Goal: Transaction & Acquisition: Purchase product/service

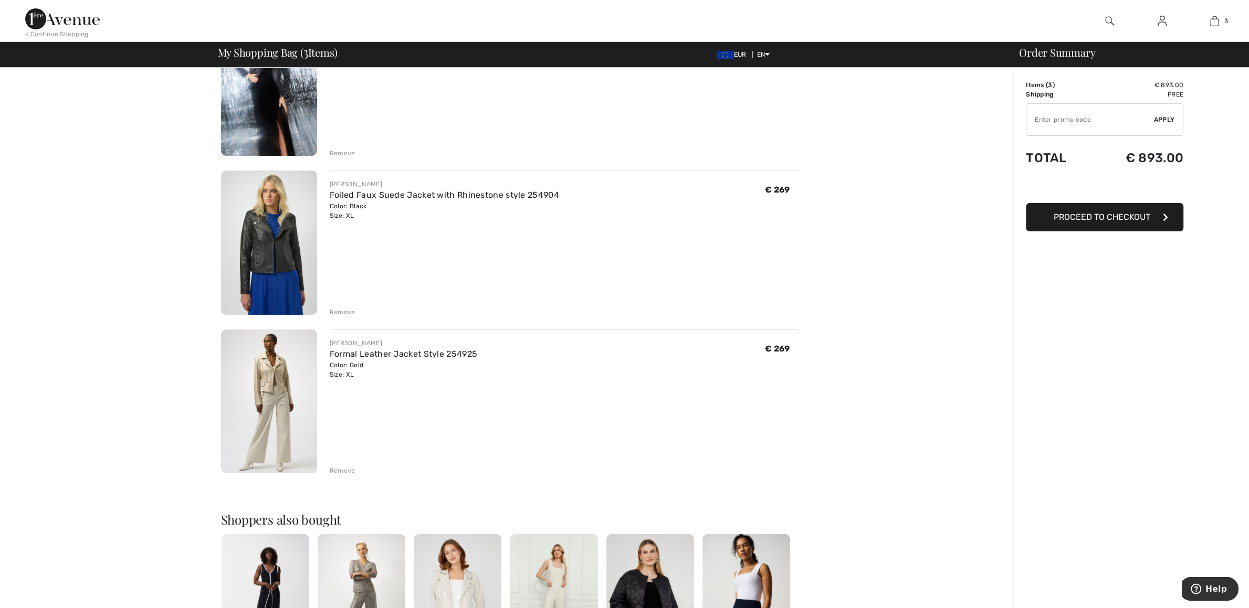
scroll to position [276, 0]
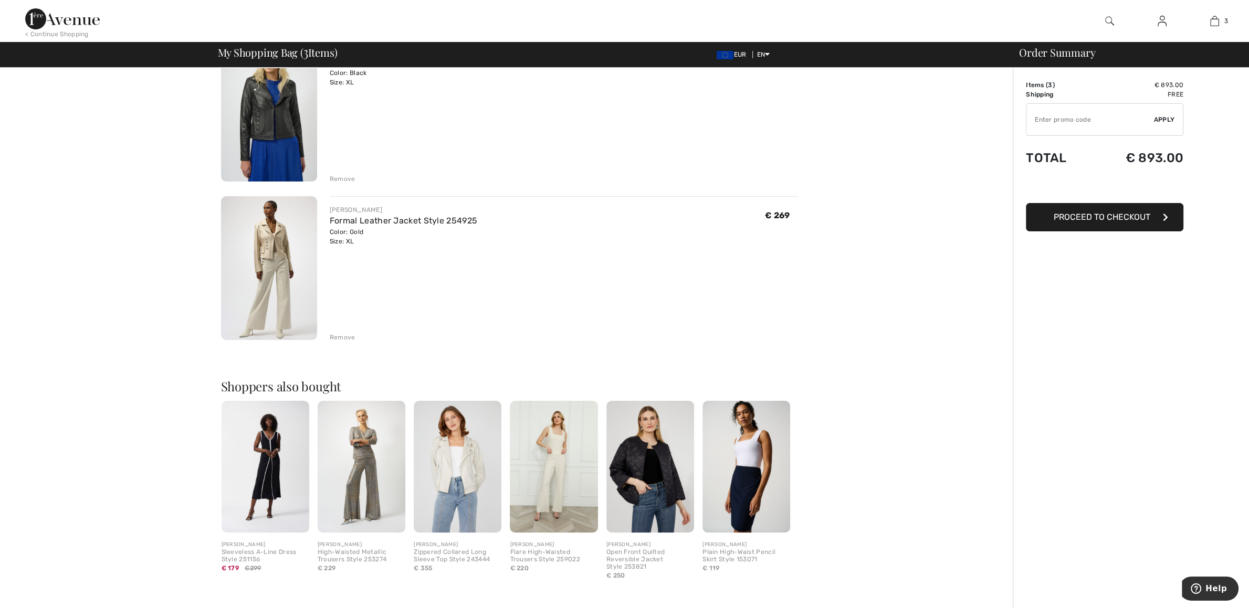
click at [336, 335] on div "Remove" at bounding box center [343, 337] width 26 height 9
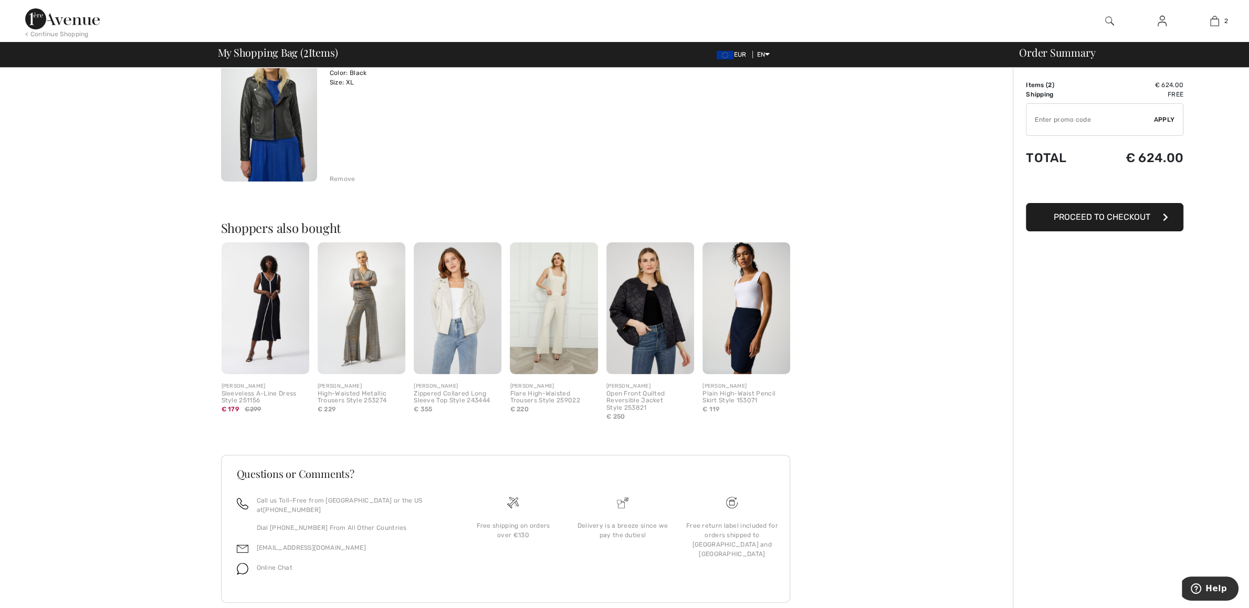
click at [349, 317] on img at bounding box center [362, 309] width 88 height 132
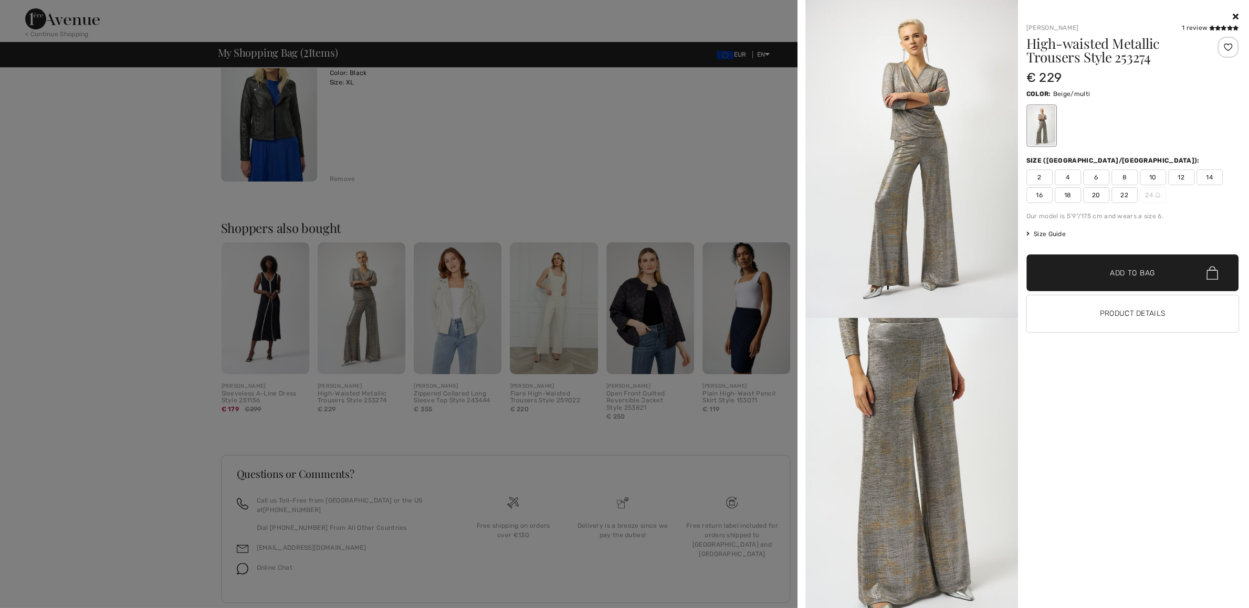
click at [1234, 18] on icon at bounding box center [1235, 16] width 6 height 8
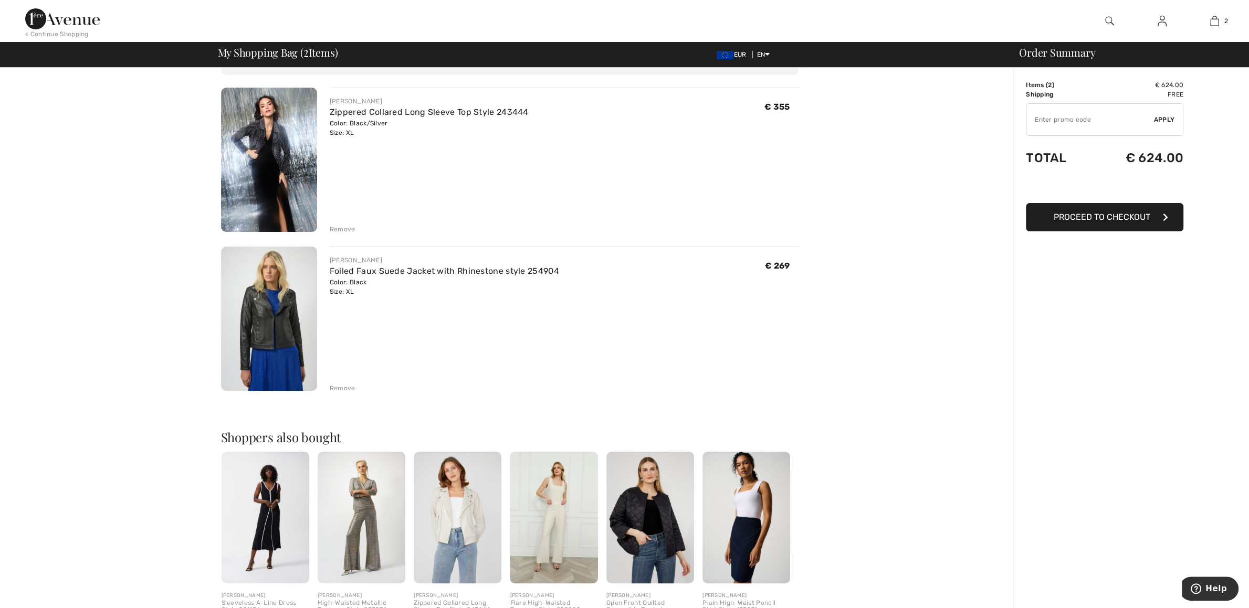
scroll to position [0, 0]
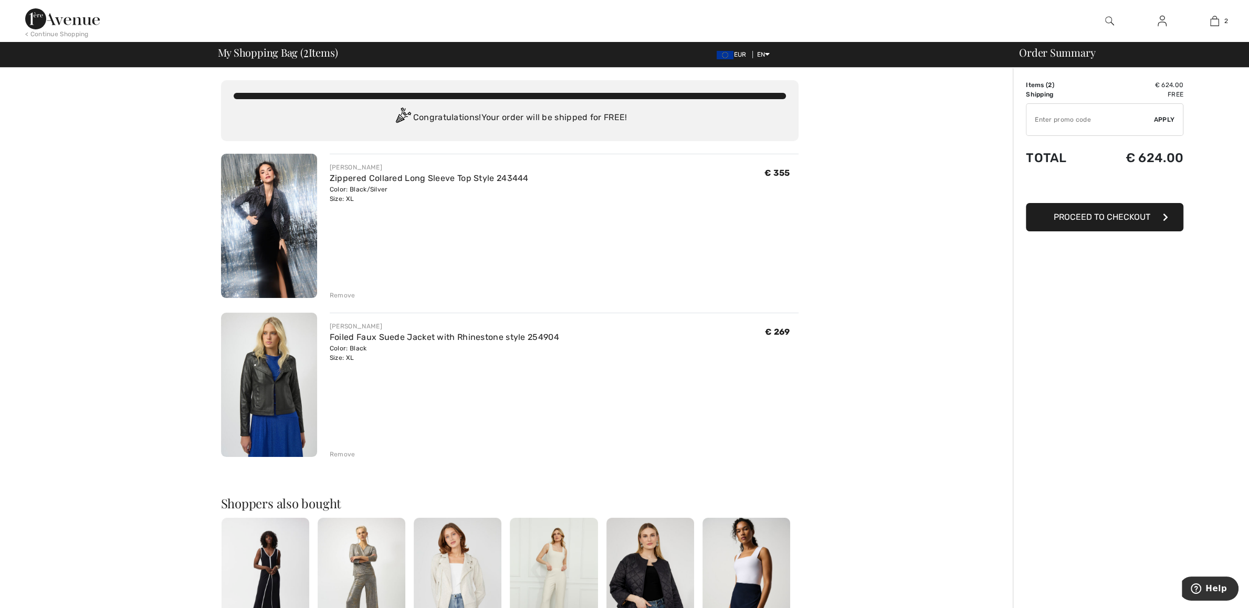
click at [268, 220] on img at bounding box center [269, 226] width 96 height 144
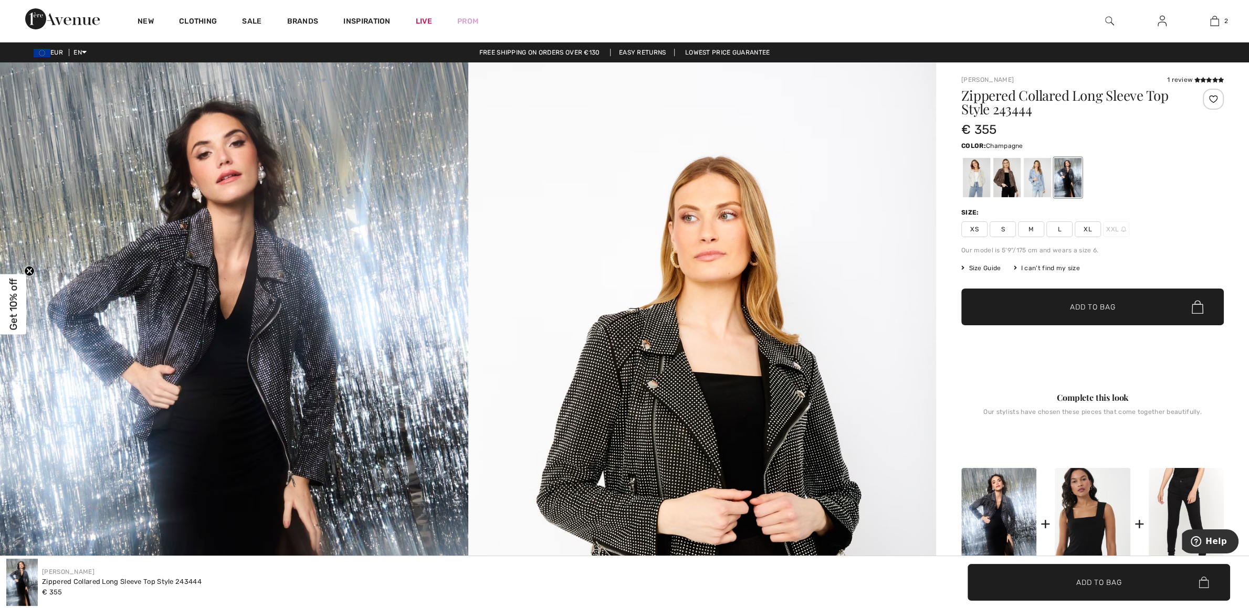
click at [975, 184] on div at bounding box center [976, 177] width 27 height 39
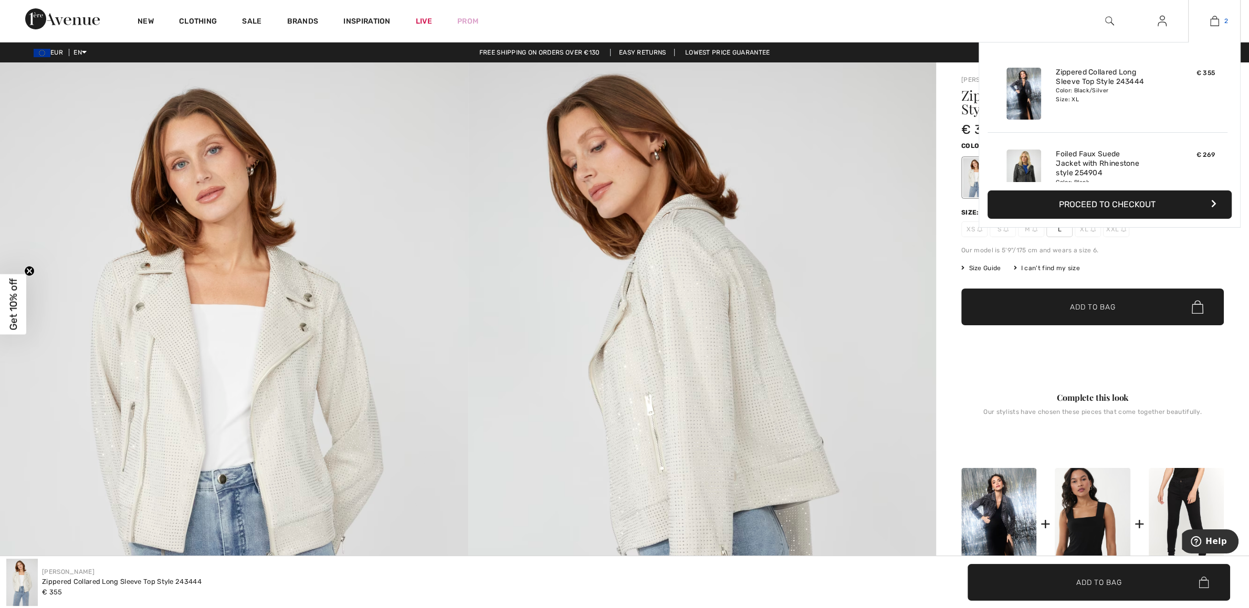
click at [1212, 20] on img at bounding box center [1214, 21] width 9 height 13
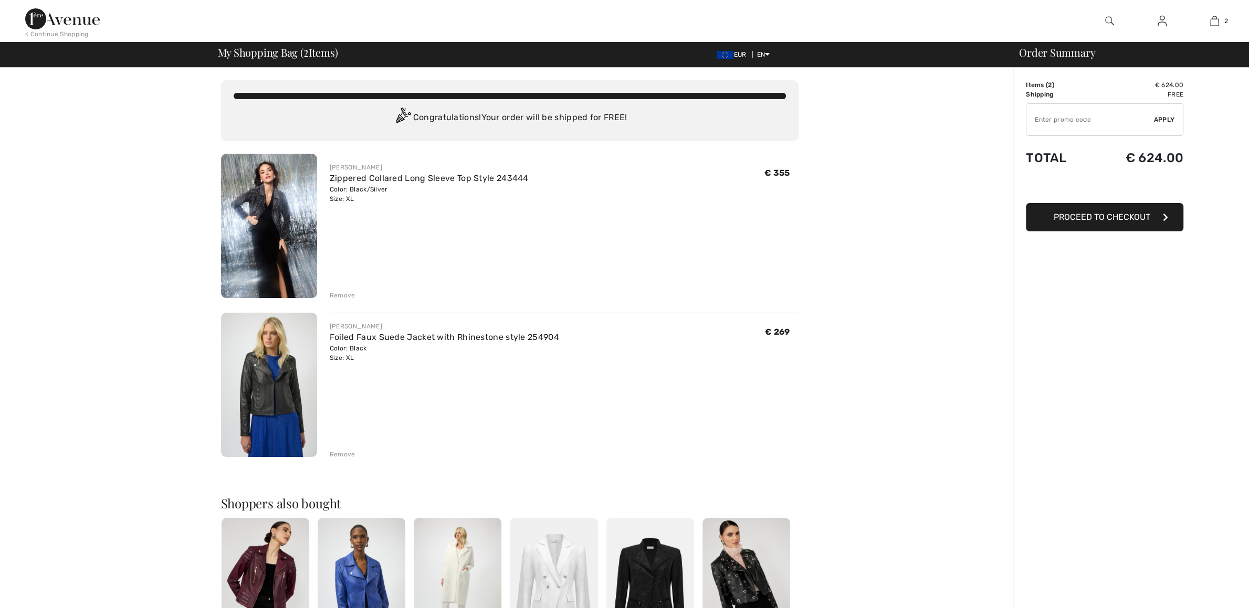
click at [278, 215] on img at bounding box center [269, 226] width 96 height 144
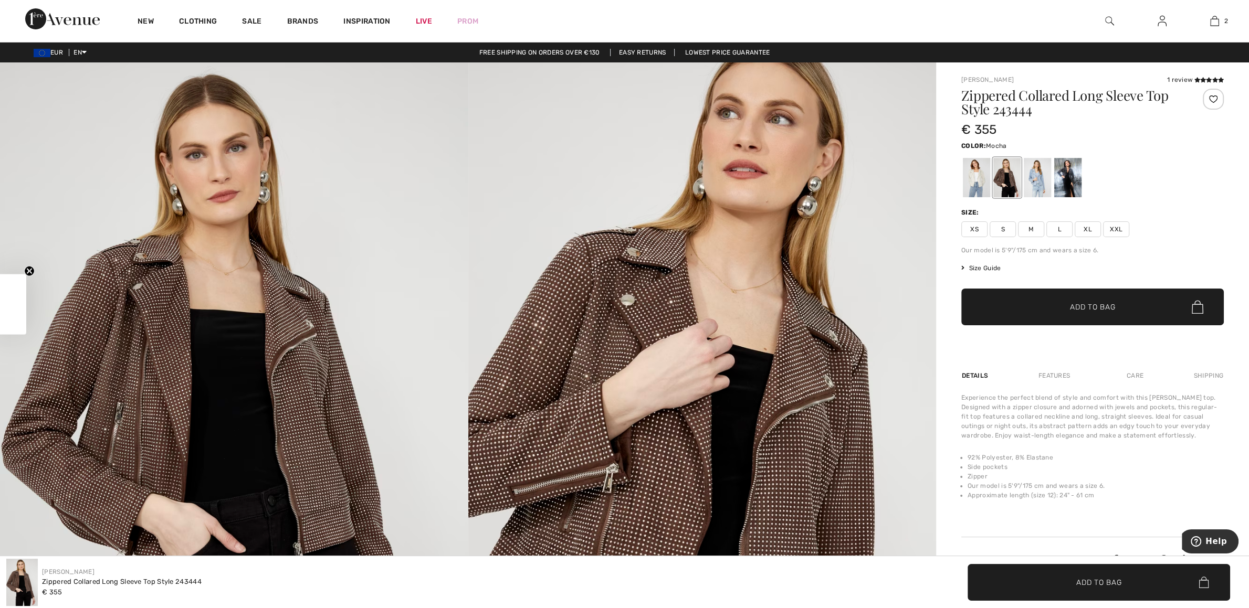
checkbox input "true"
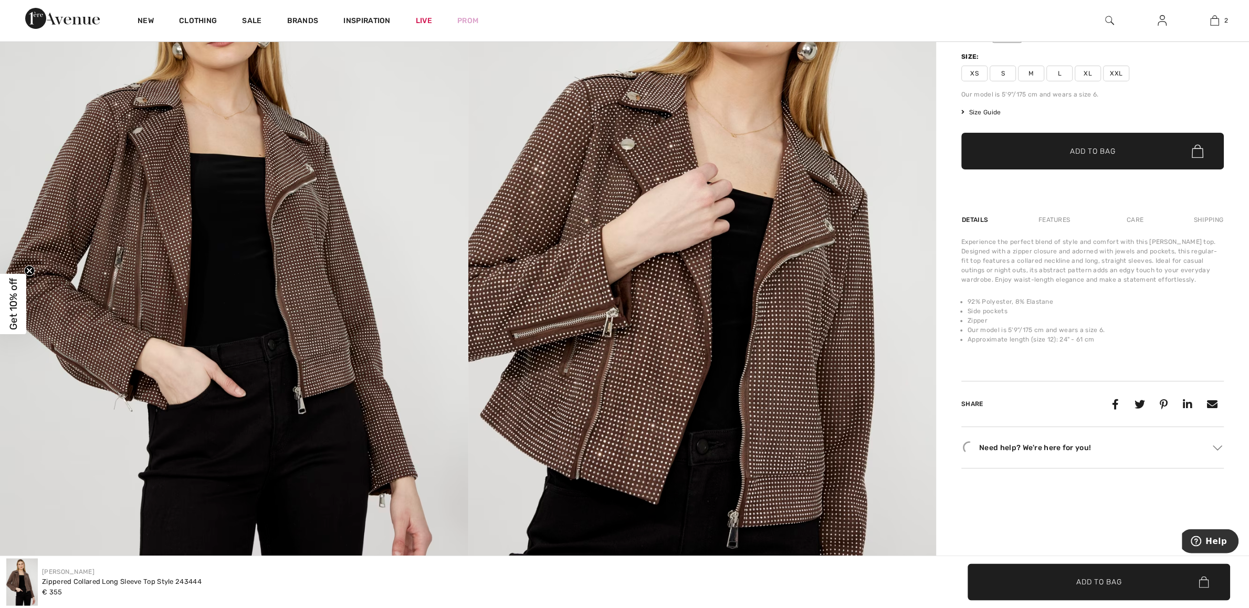
scroll to position [165, 0]
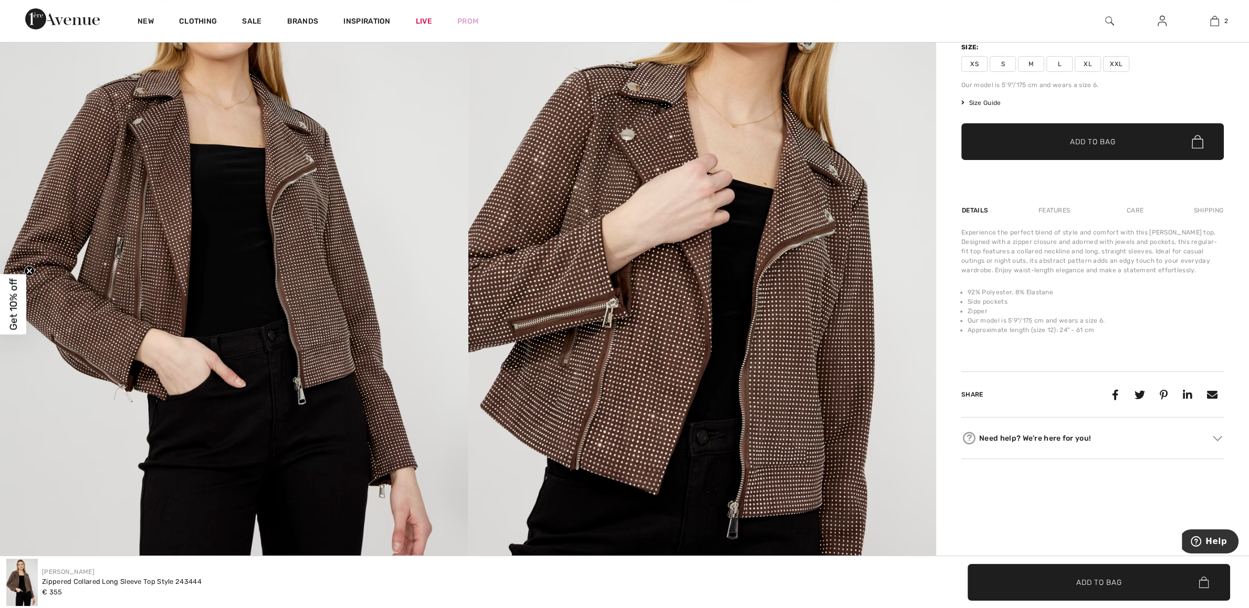
click at [1039, 213] on div "Features" at bounding box center [1053, 210] width 49 height 19
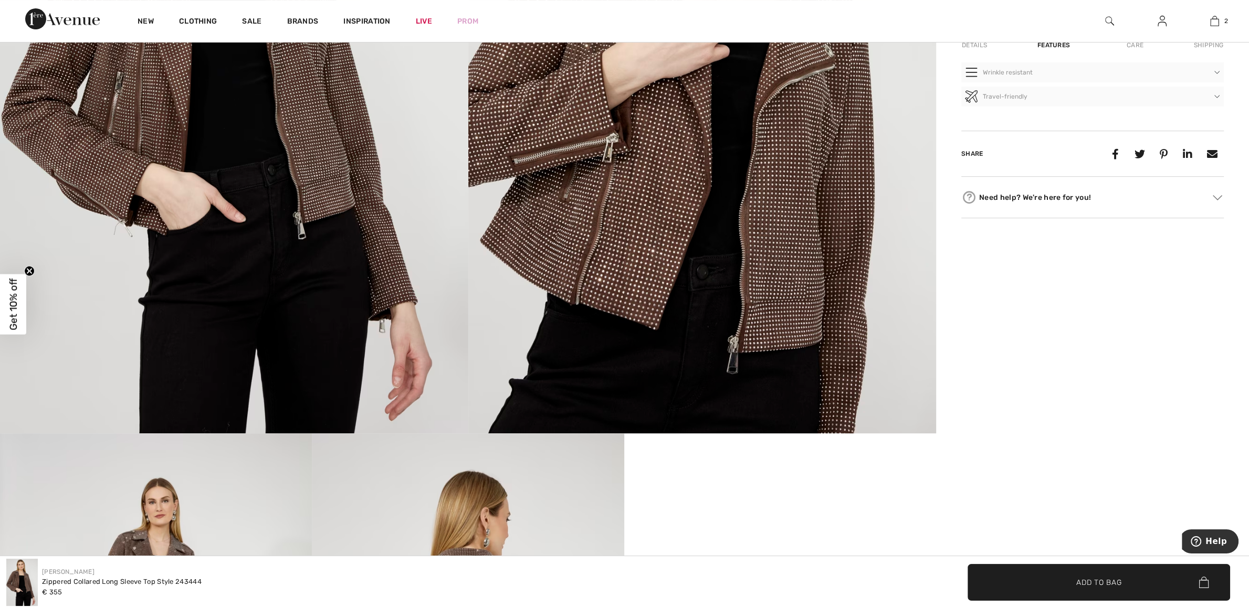
scroll to position [0, 0]
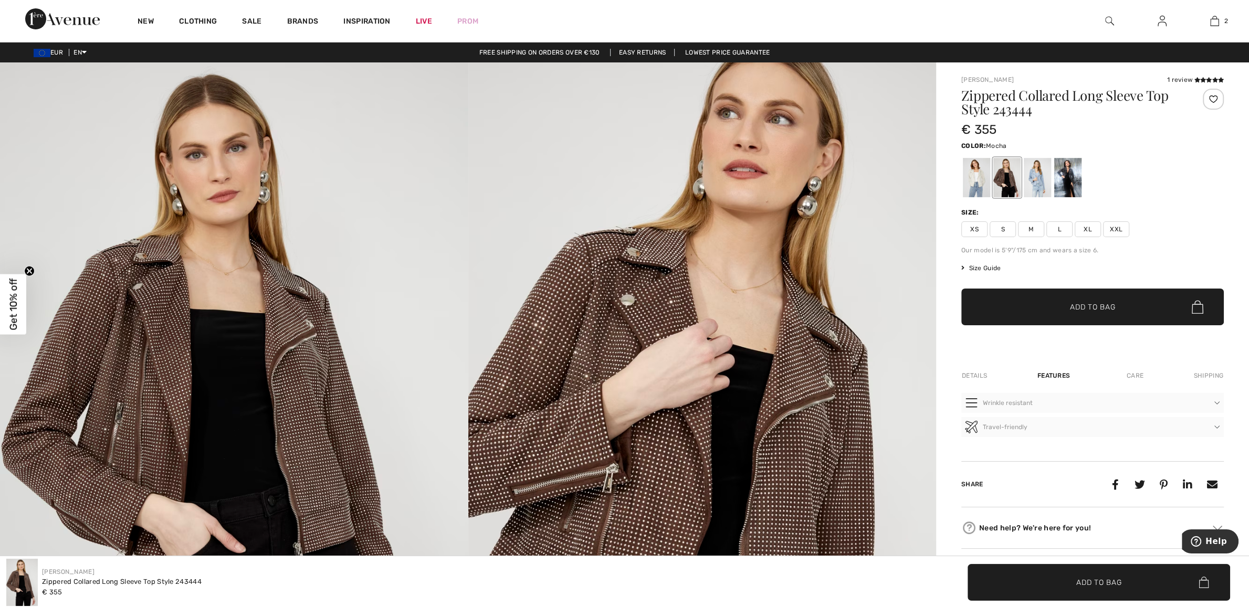
click at [1083, 228] on span "XL" at bounding box center [1087, 230] width 26 height 16
click at [1084, 308] on span "Add to Bag" at bounding box center [1092, 307] width 45 height 11
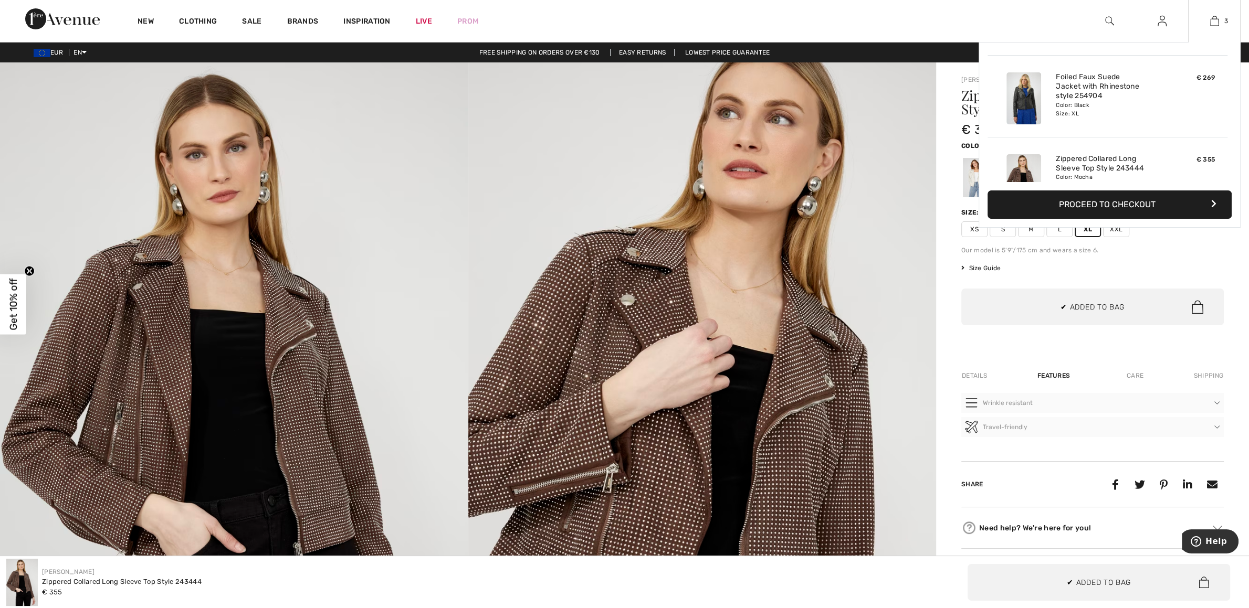
scroll to position [114, 0]
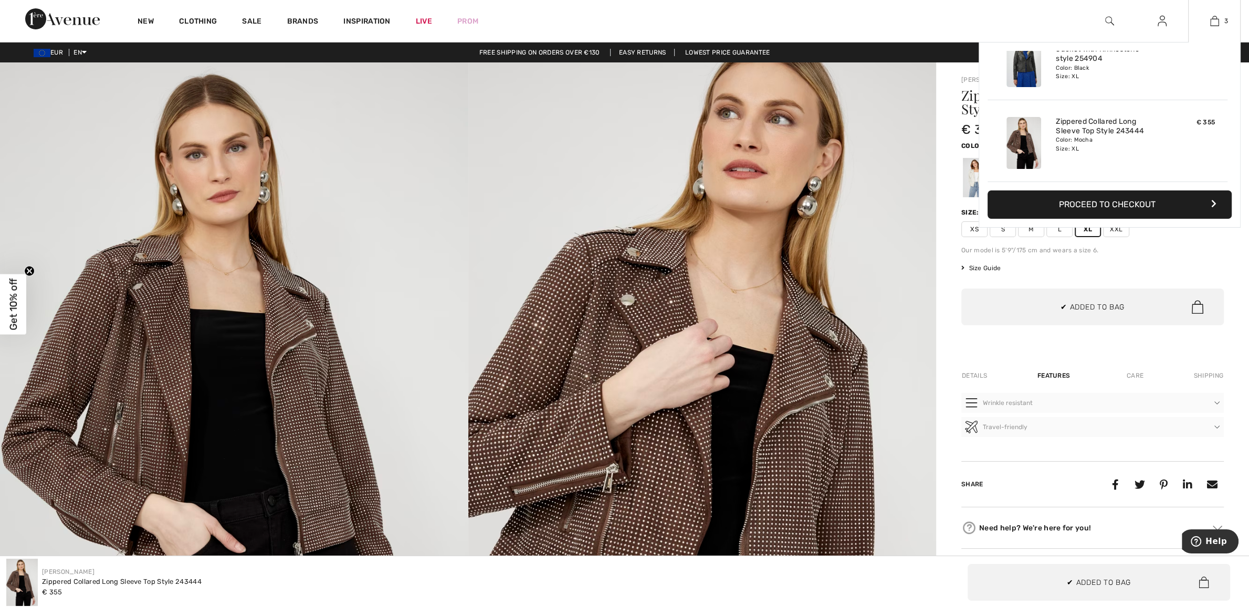
click at [1104, 207] on button "Proceed to Checkout" at bounding box center [1109, 205] width 244 height 28
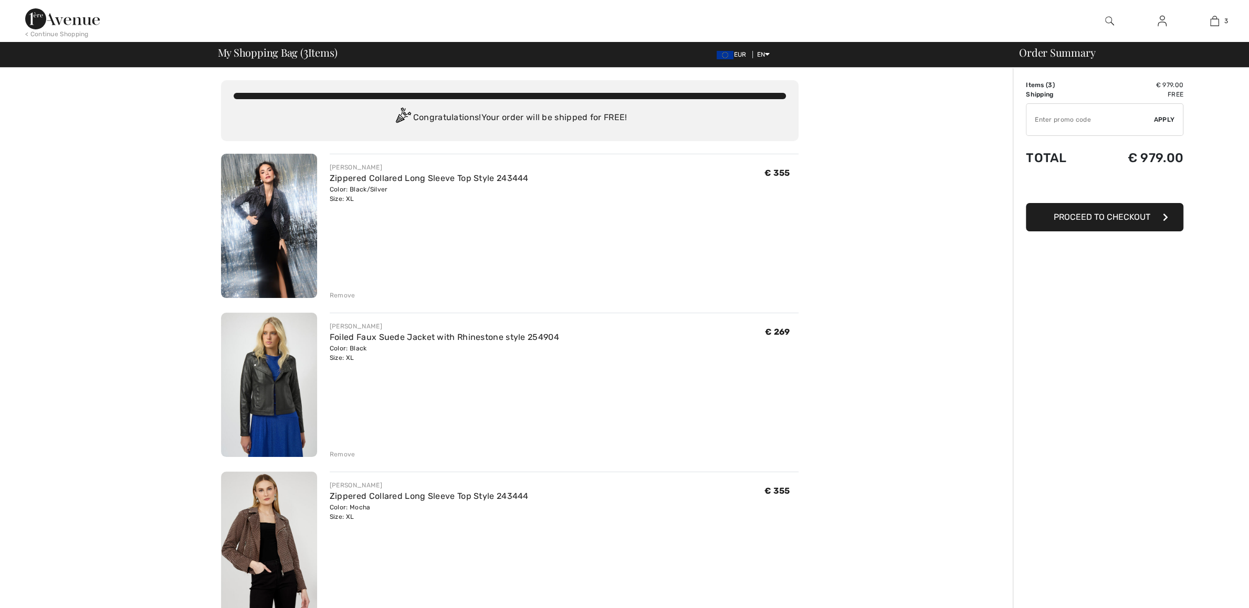
click at [342, 294] on div "Remove" at bounding box center [343, 295] width 26 height 9
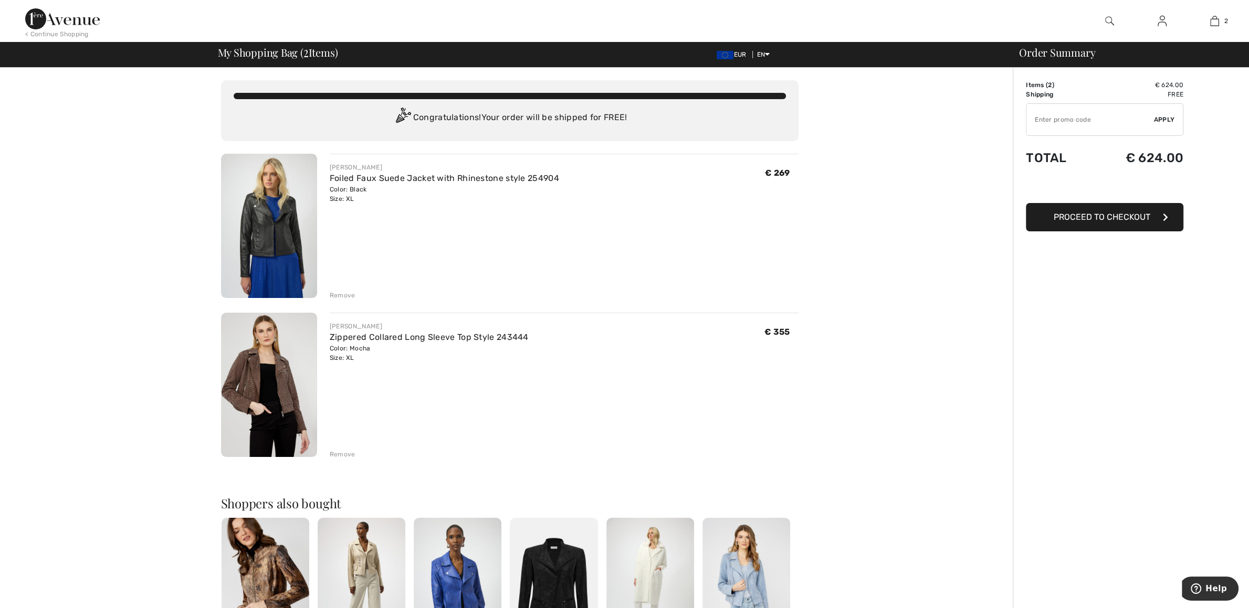
click at [270, 402] on img at bounding box center [269, 385] width 96 height 144
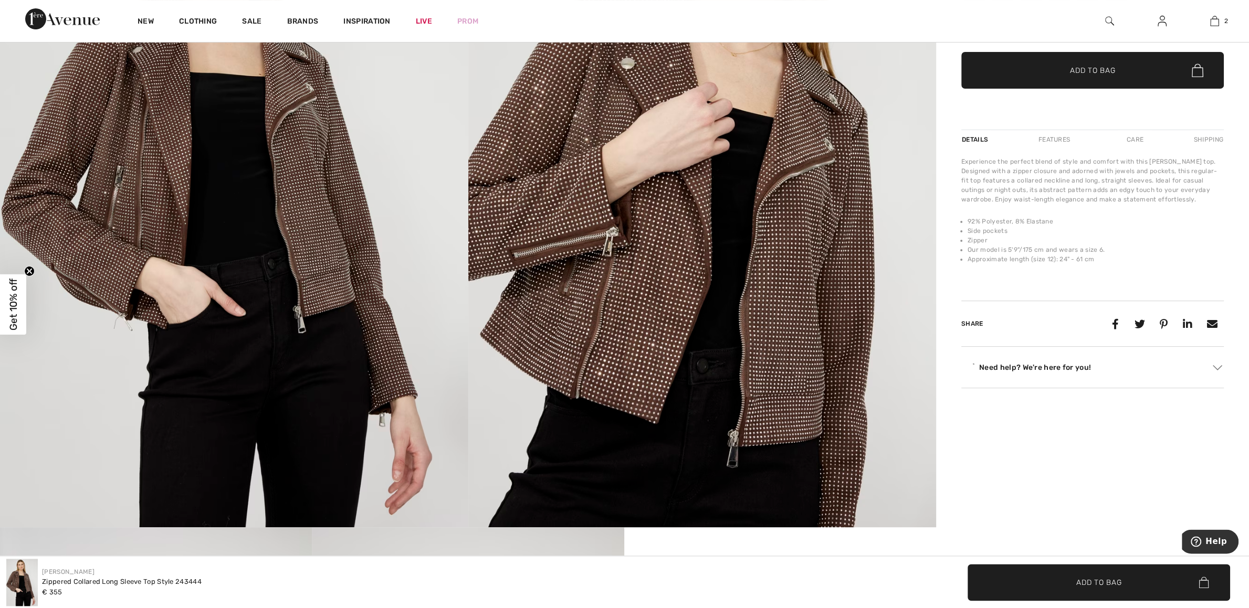
scroll to position [331, 0]
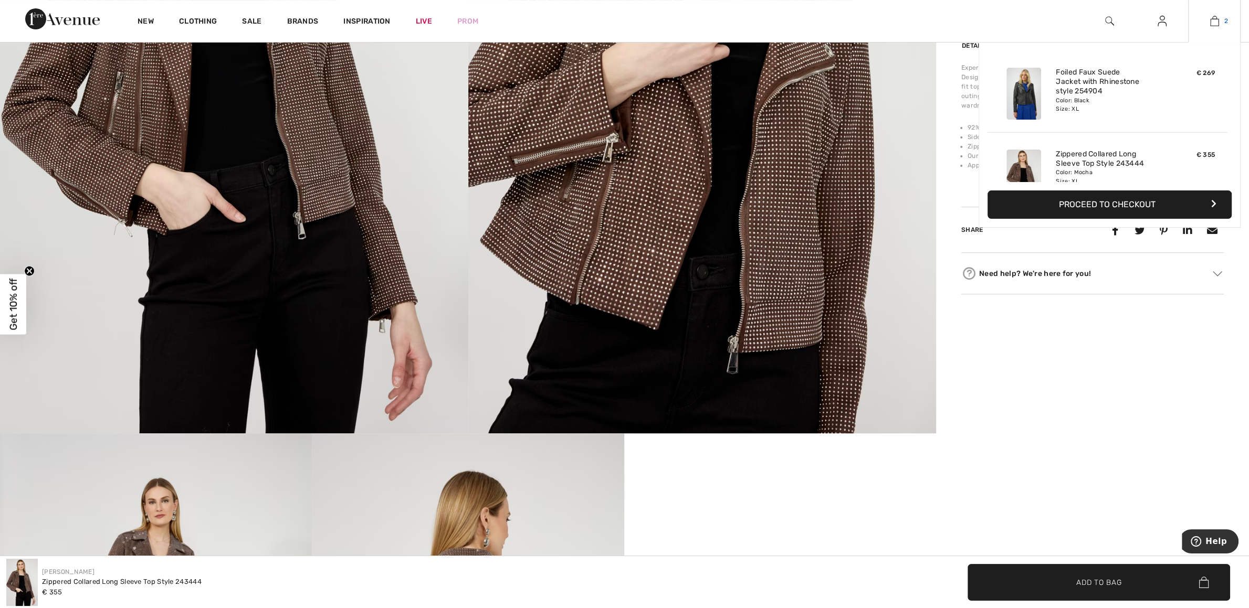
click at [1214, 21] on img at bounding box center [1214, 21] width 9 height 13
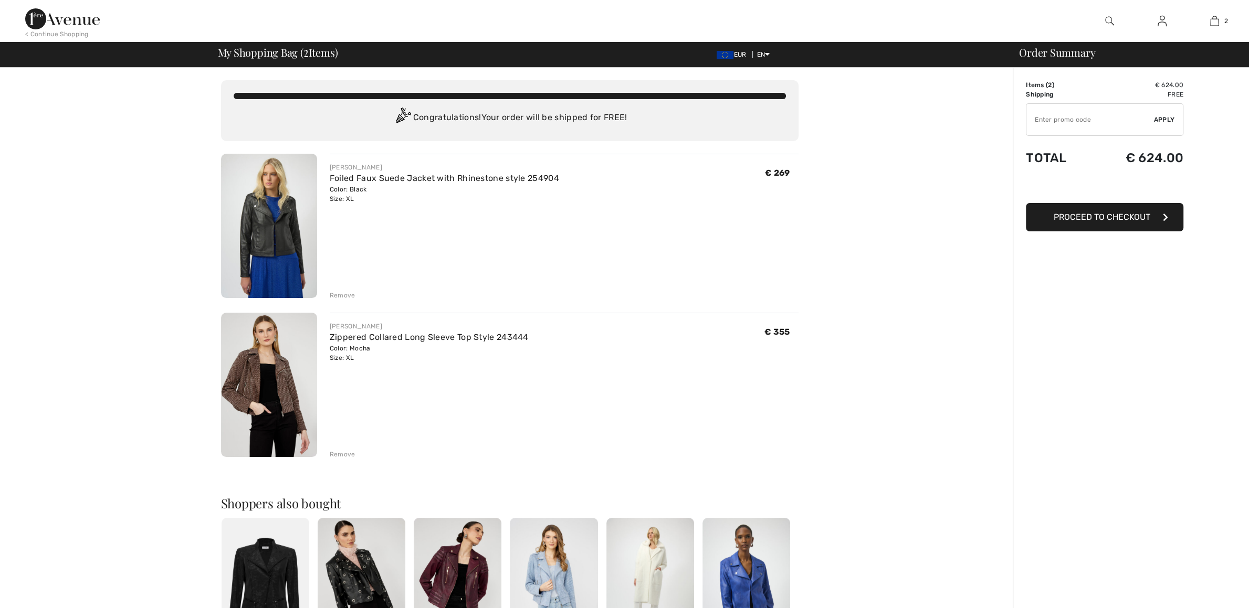
click at [342, 454] on div "Remove" at bounding box center [343, 454] width 26 height 9
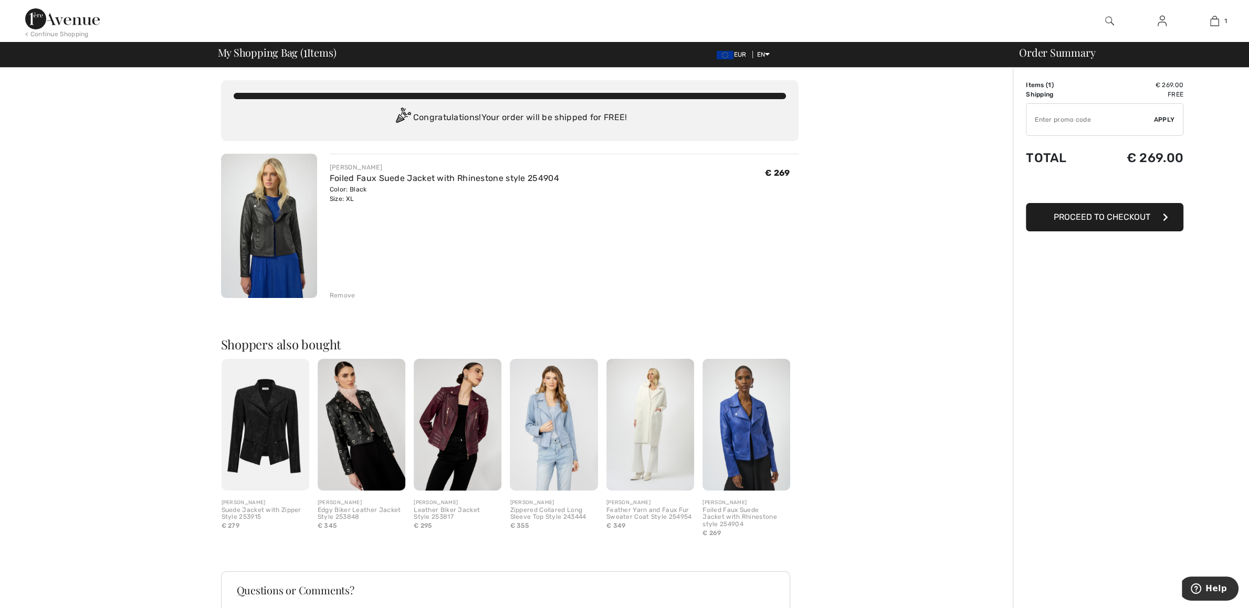
click at [45, 17] on img at bounding box center [62, 18] width 75 height 21
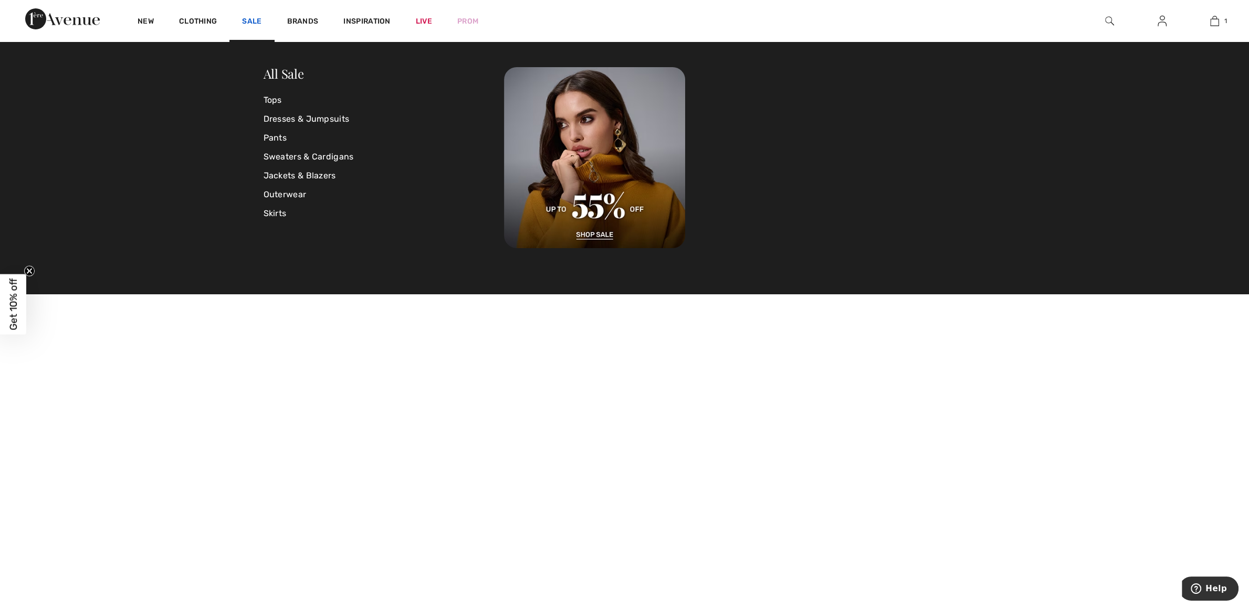
click at [247, 22] on link "Sale" at bounding box center [251, 22] width 19 height 11
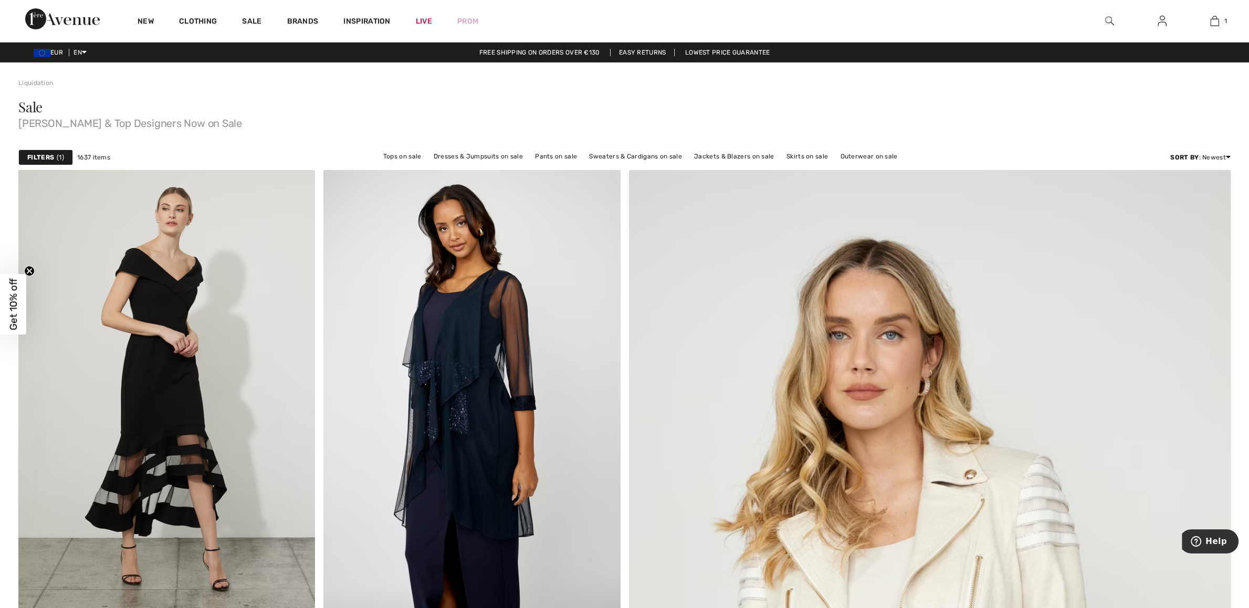
click at [55, 157] on div "Filters 1" at bounding box center [45, 158] width 55 height 16
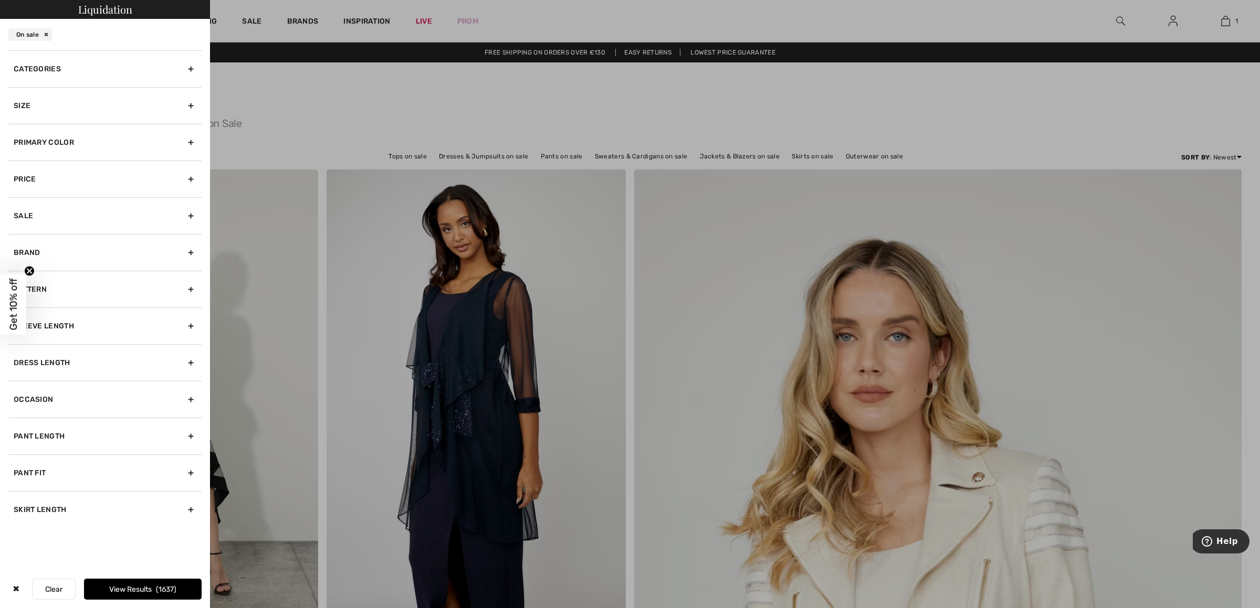
click at [39, 116] on div "Size" at bounding box center [104, 105] width 193 height 37
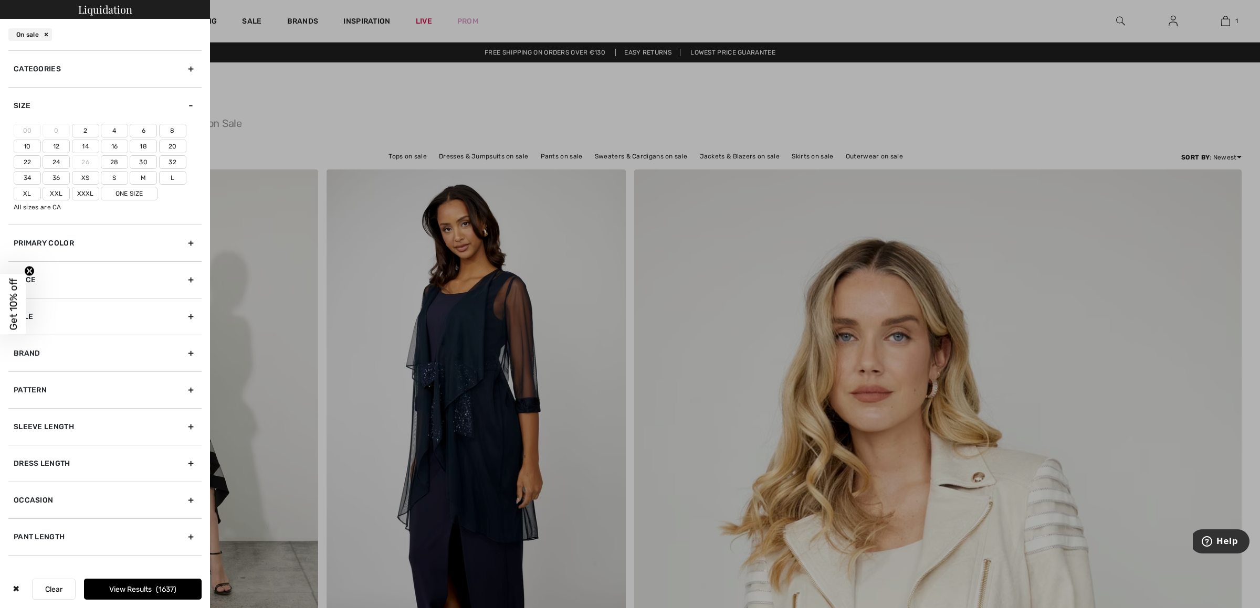
click at [23, 192] on label "Xl" at bounding box center [27, 194] width 27 height 14
click at [0, 0] on input"] "Xl" at bounding box center [0, 0] width 0 height 0
click at [175, 589] on button "View Results 78" at bounding box center [143, 589] width 118 height 21
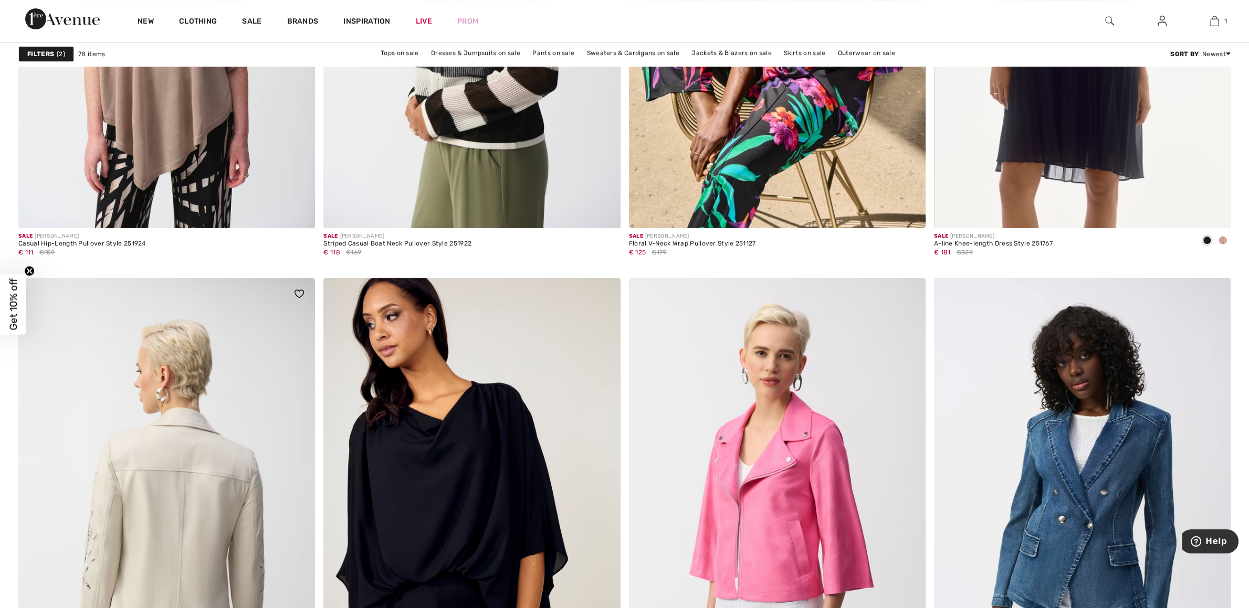
scroll to position [5456, 0]
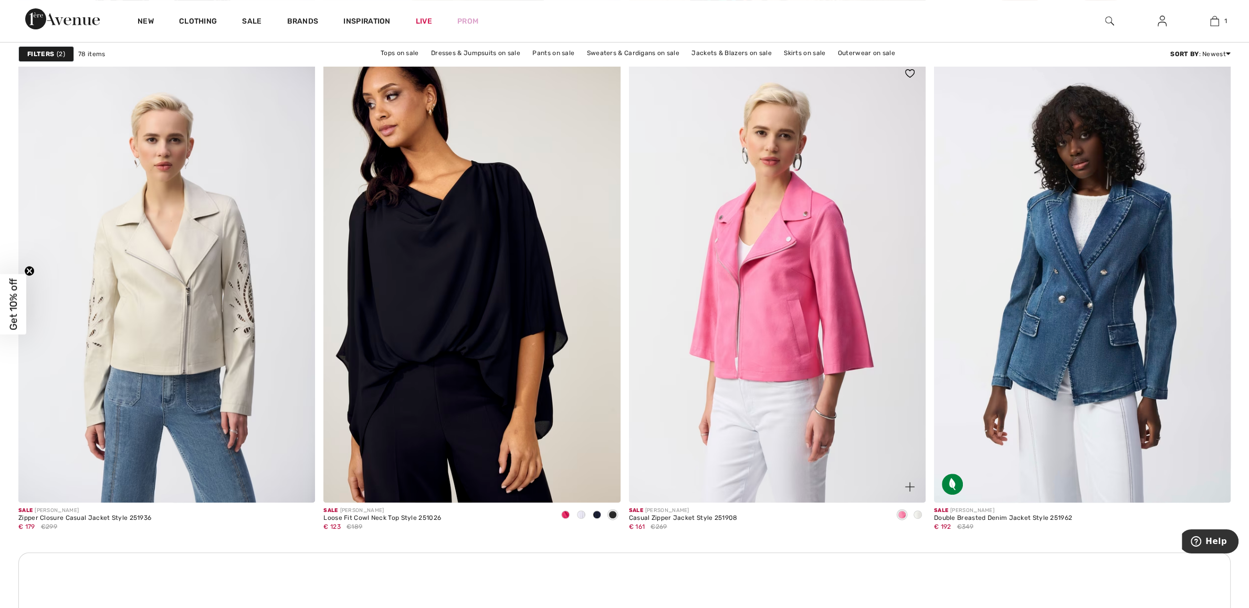
click at [919, 518] on span at bounding box center [917, 515] width 8 height 8
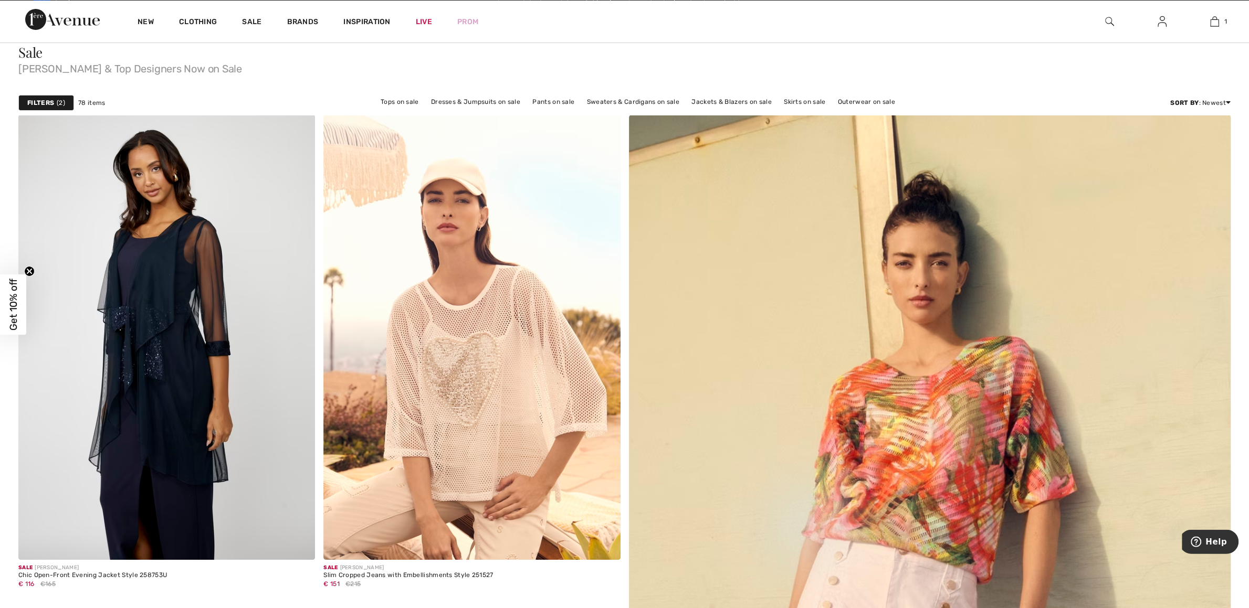
scroll to position [0, 0]
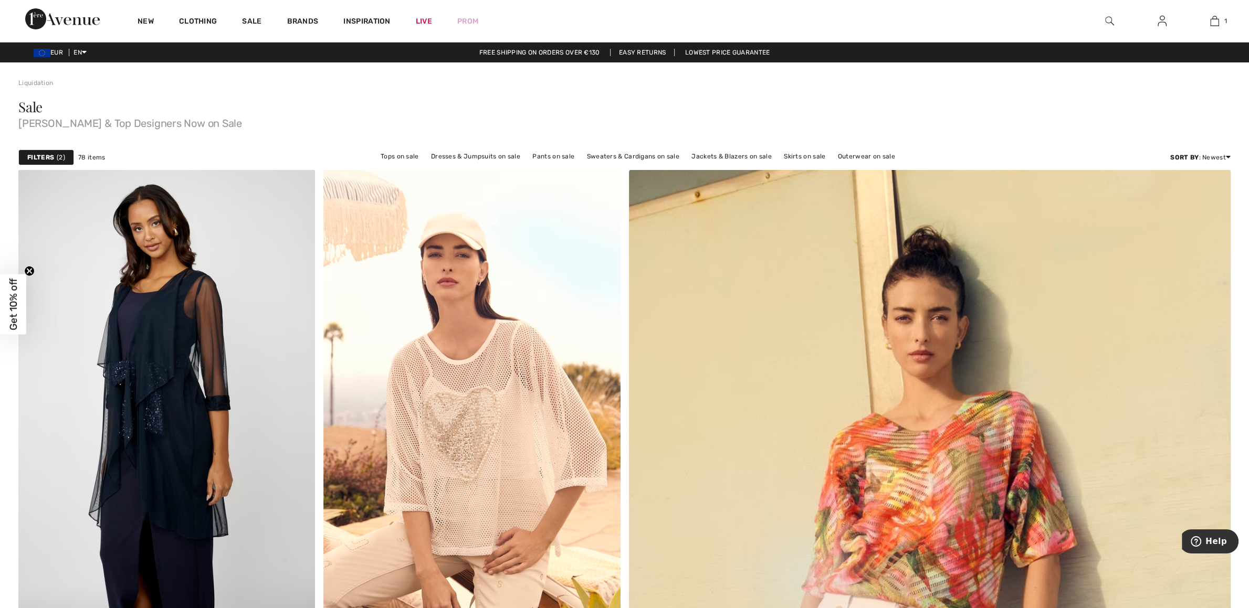
click at [609, 26] on div "New Clothing Sale Brands Inspiration Live Prom 1 Added to Bag Joseph Ribkoff Fo…" at bounding box center [624, 21] width 1249 height 42
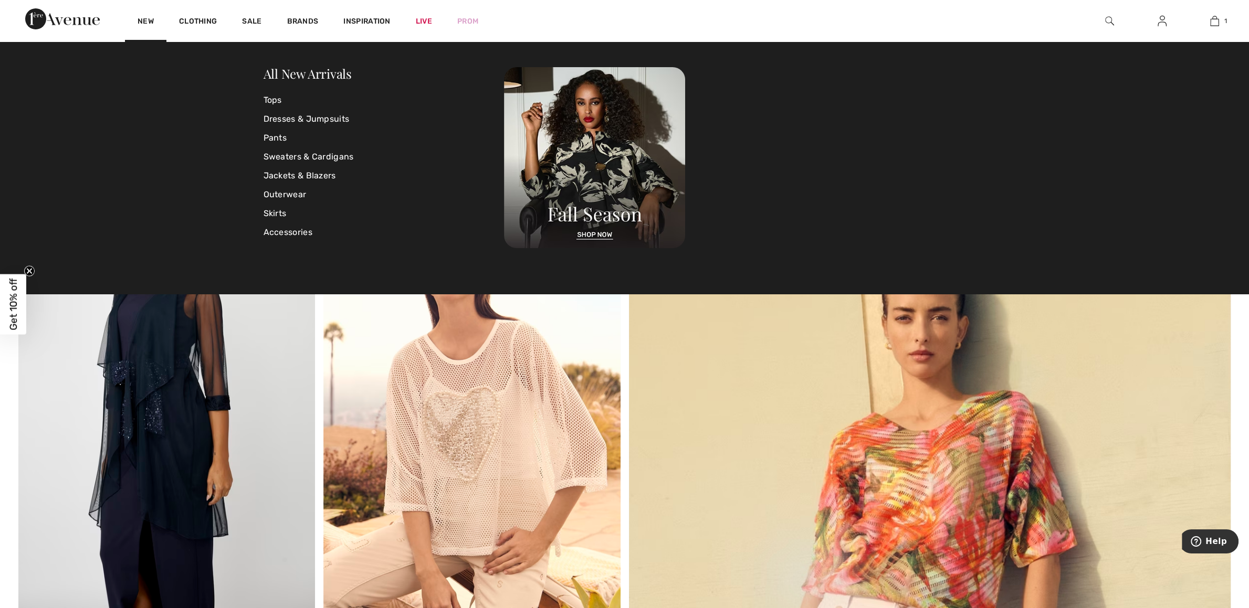
click at [70, 20] on img at bounding box center [62, 18] width 75 height 21
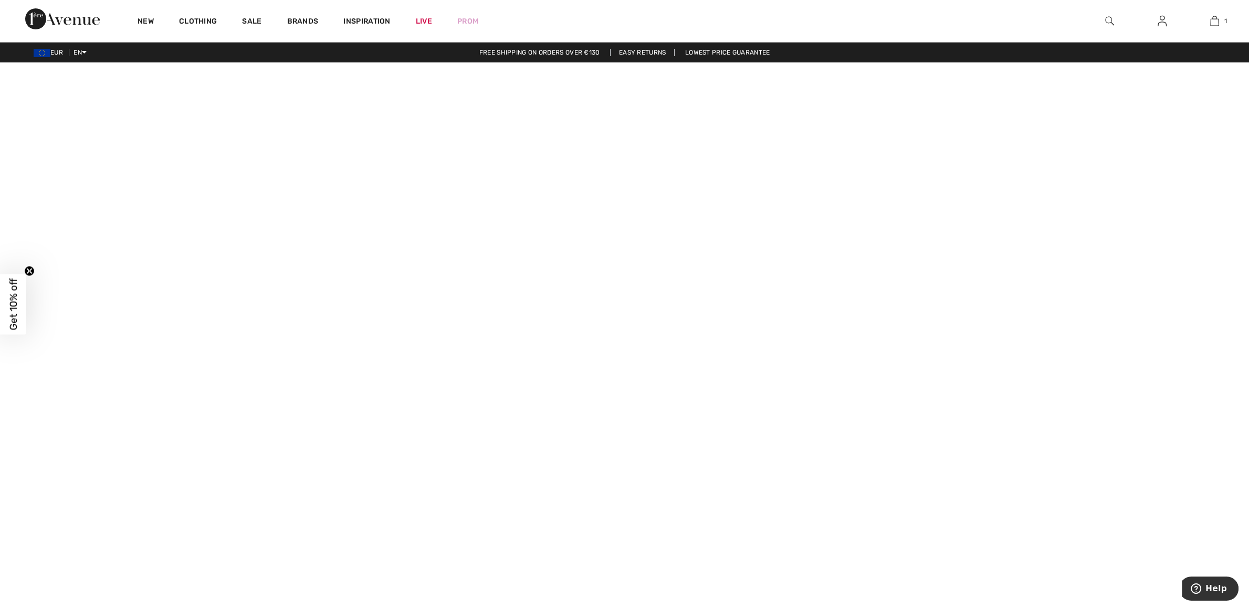
click at [1160, 21] on img at bounding box center [1161, 21] width 9 height 13
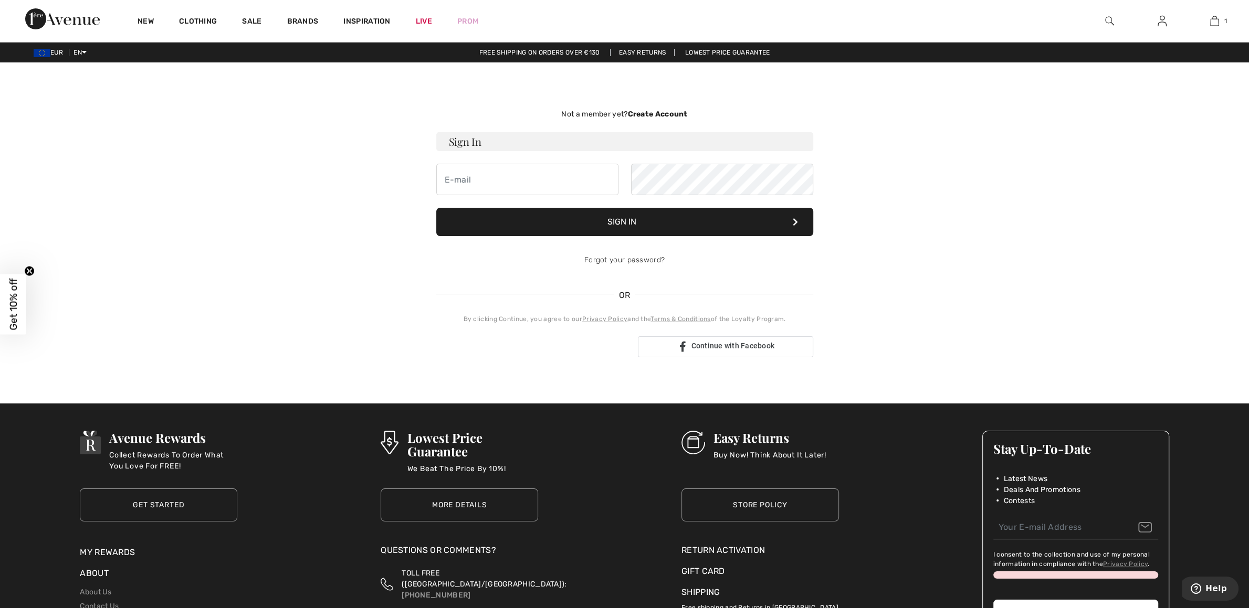
click at [679, 117] on strong "Create Account" at bounding box center [657, 114] width 60 height 9
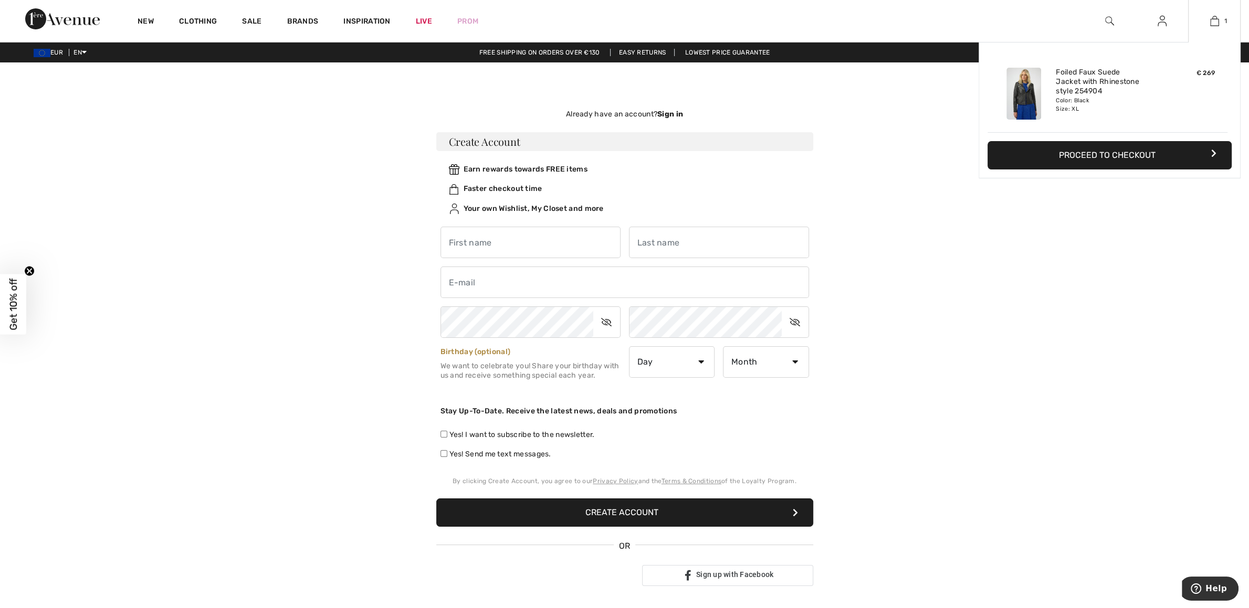
click at [1097, 157] on button "Proceed to Checkout" at bounding box center [1109, 155] width 244 height 28
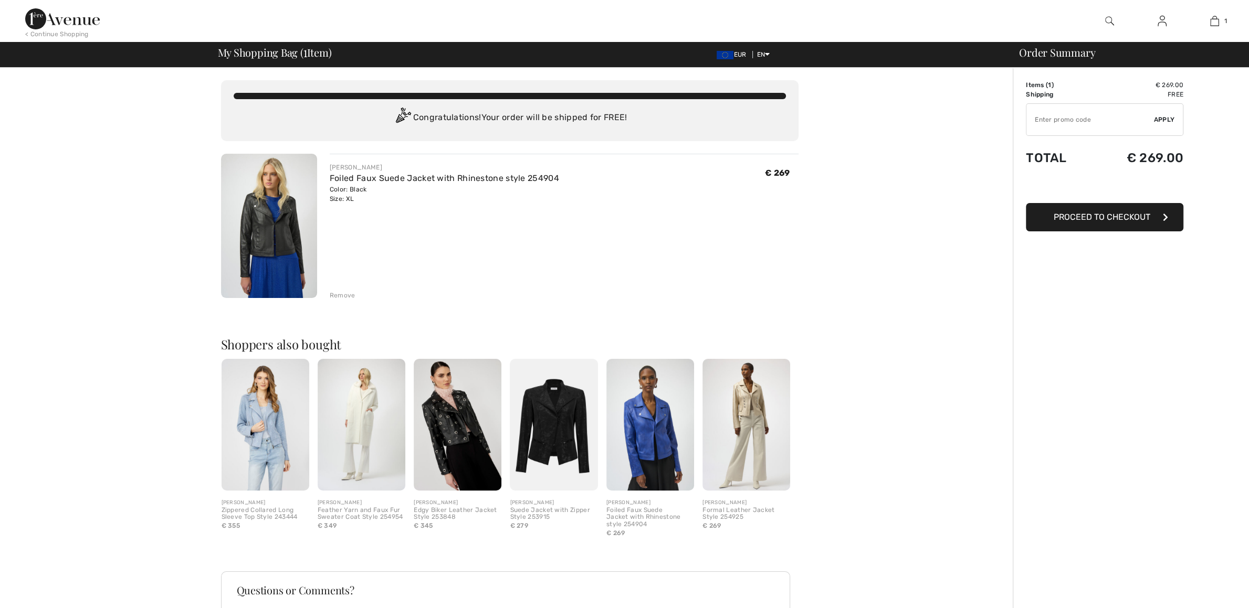
click at [279, 204] on img at bounding box center [269, 226] width 96 height 144
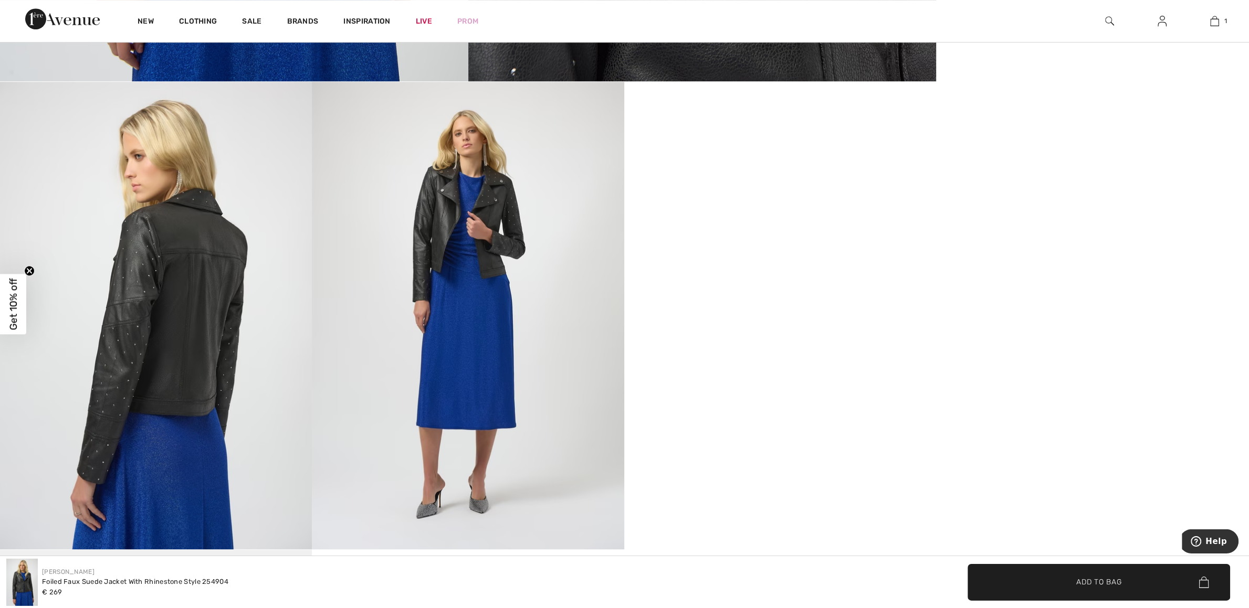
scroll to position [661, 0]
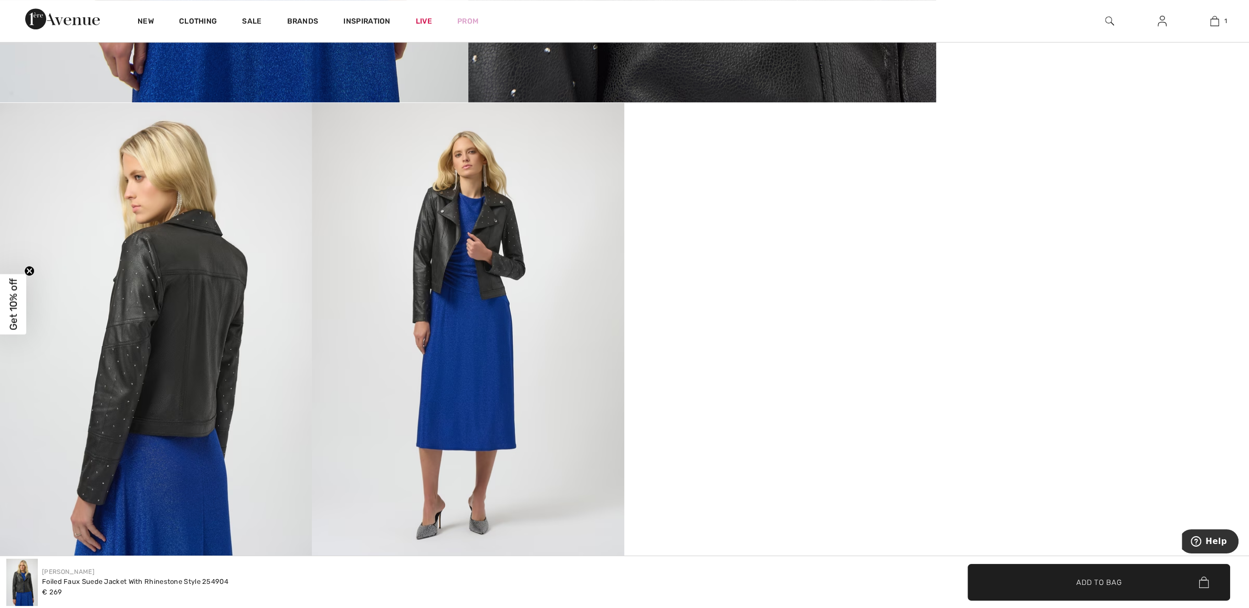
click at [811, 259] on video "Your browser does not support the video tag." at bounding box center [780, 181] width 312 height 156
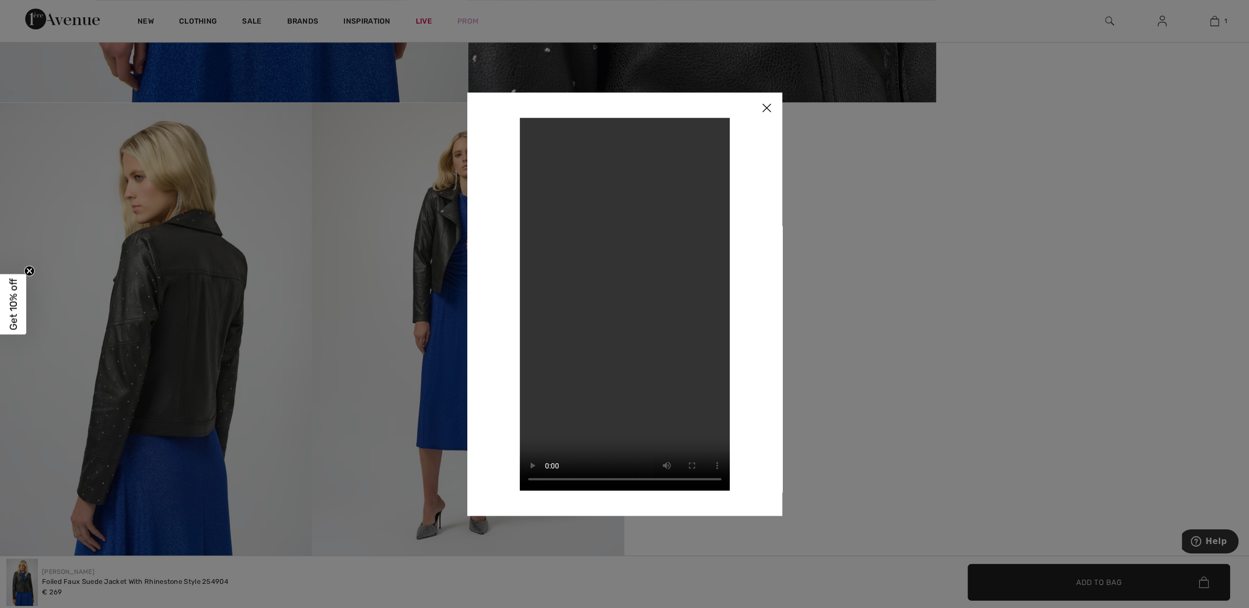
click at [764, 107] on img at bounding box center [766, 108] width 31 height 33
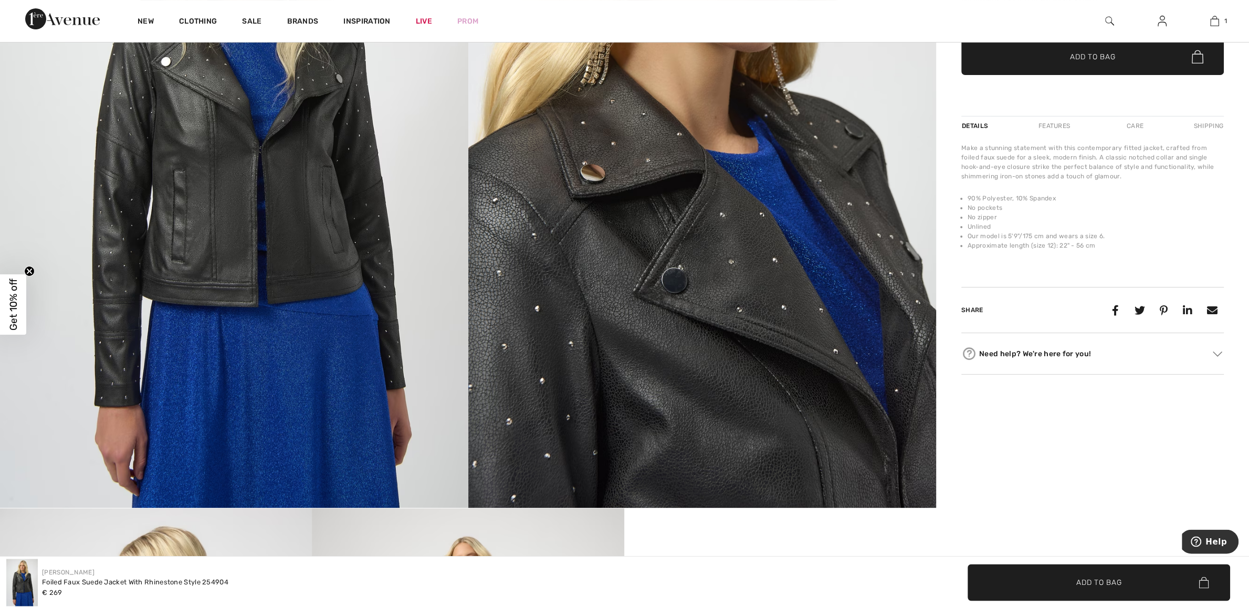
scroll to position [110, 0]
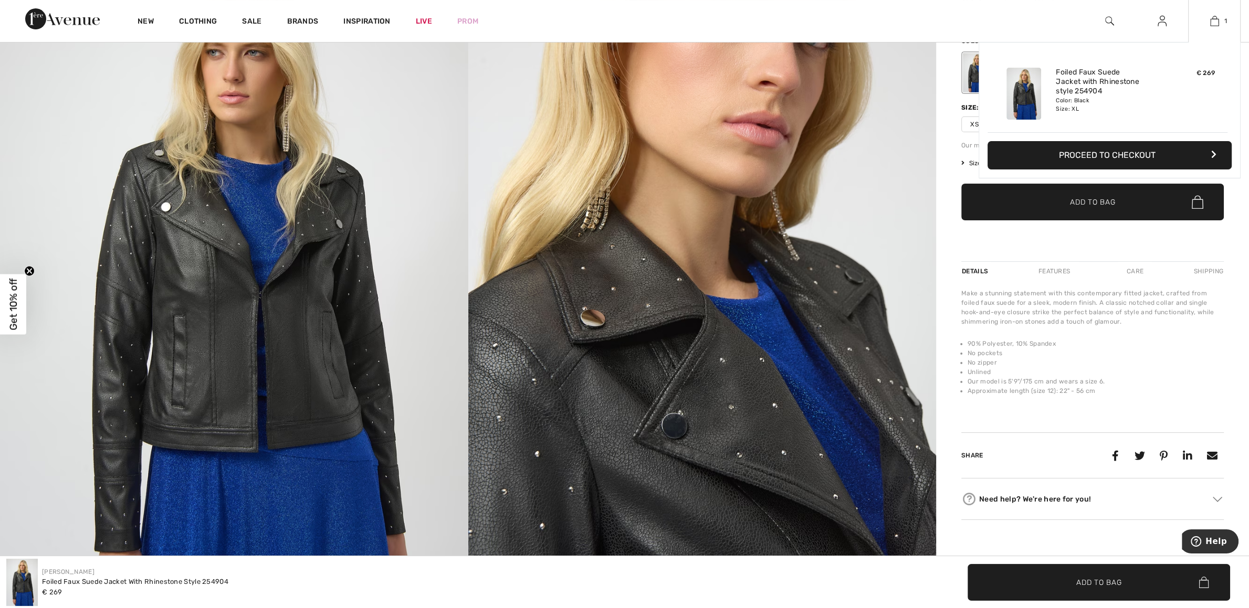
click at [1123, 158] on button "Proceed to Checkout" at bounding box center [1109, 155] width 244 height 28
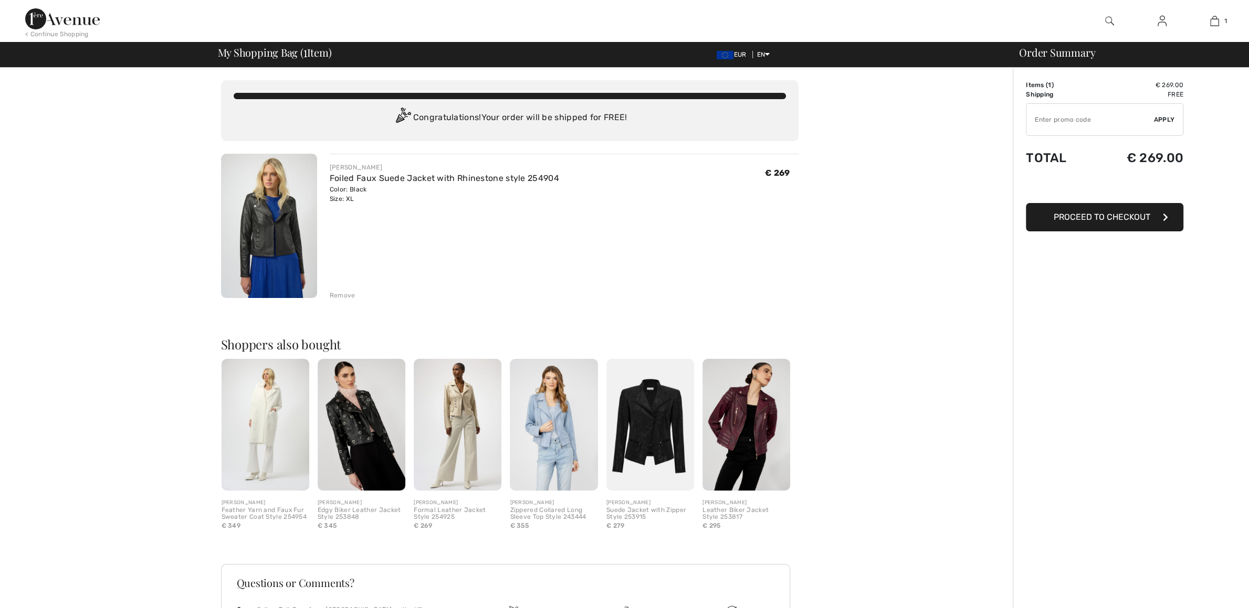
checkbox input "true"
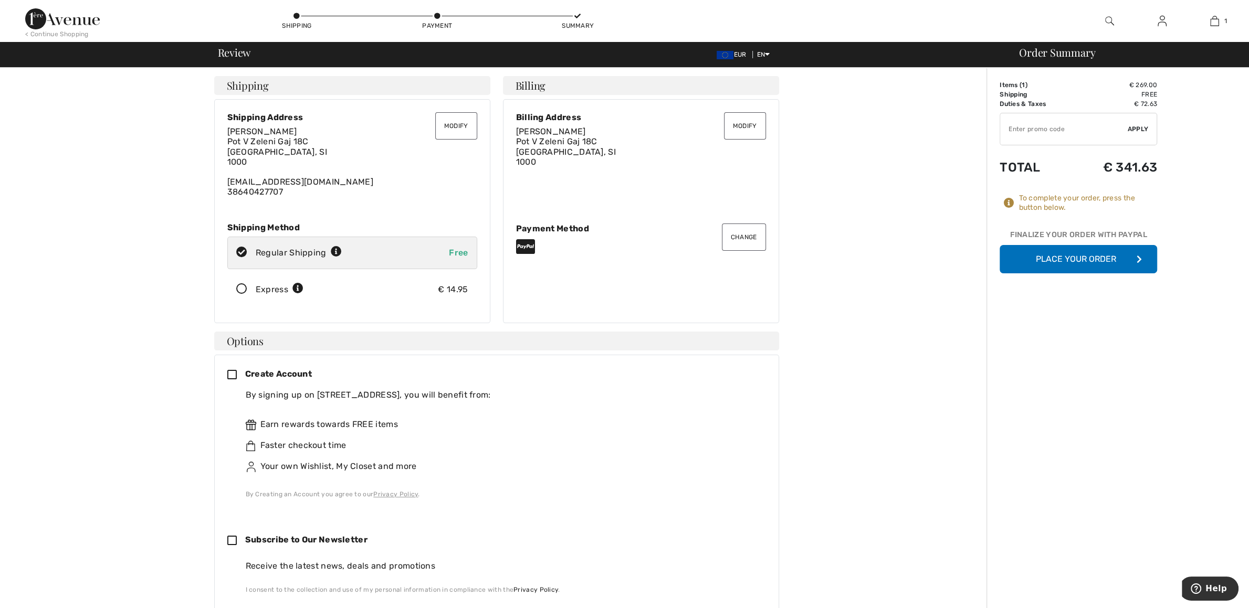
click at [459, 123] on button "Modify" at bounding box center [456, 125] width 42 height 27
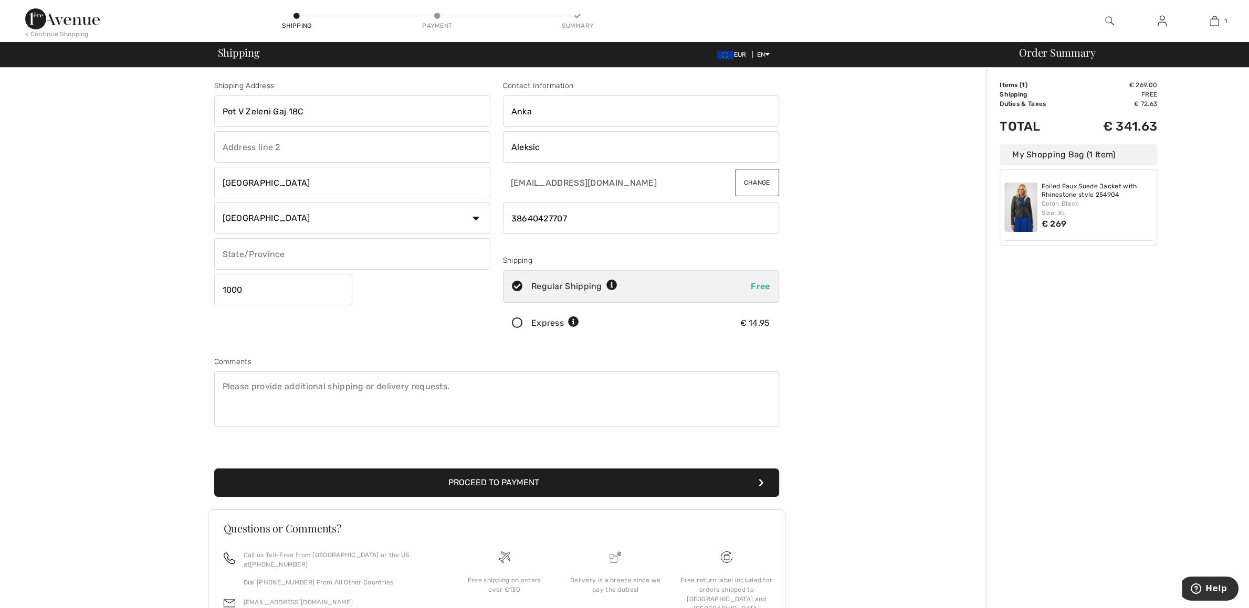
drag, startPoint x: 385, startPoint y: 112, endPoint x: 133, endPoint y: 100, distance: 252.7
click at [133, 100] on div "Shipping Address Pot V Zeleni Gaj 18C Ljubljana Country Canada United States Af…" at bounding box center [496, 376] width 980 height 616
drag, startPoint x: 324, startPoint y: 113, endPoint x: 215, endPoint y: 112, distance: 109.7
click at [215, 112] on input "Pot V Zeleni Gaj 18C" at bounding box center [352, 111] width 276 height 31
type input "Gubceva 10"
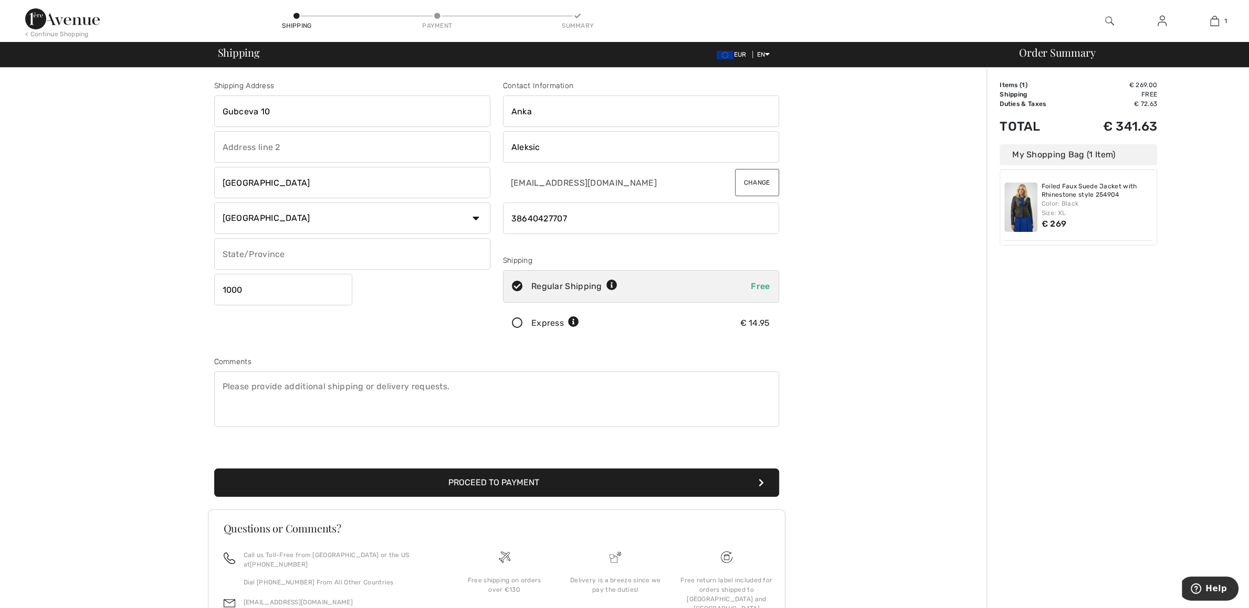
click at [284, 281] on input "1000" at bounding box center [283, 289] width 138 height 31
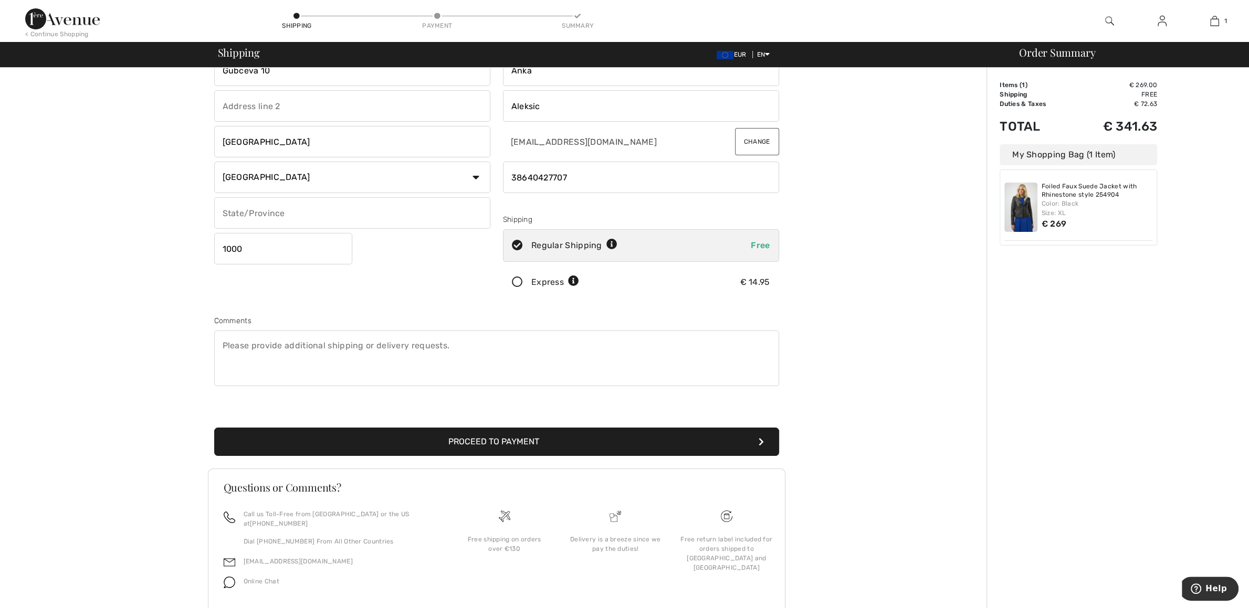
scroll to position [66, 0]
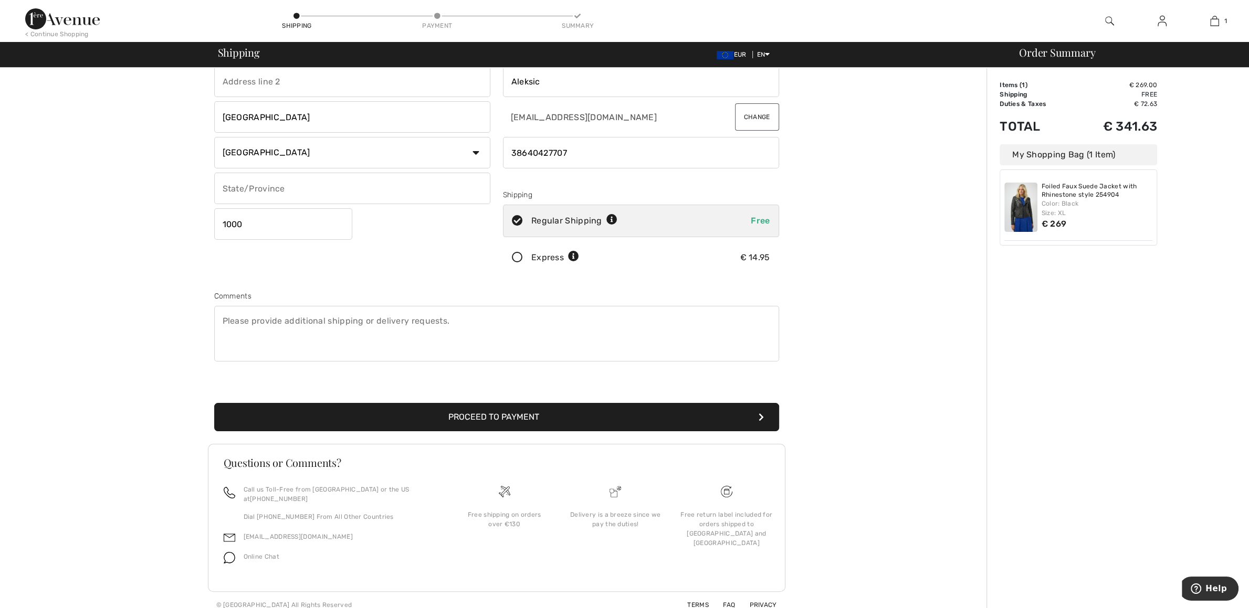
click at [498, 419] on button "Proceed to Payment" at bounding box center [496, 417] width 565 height 28
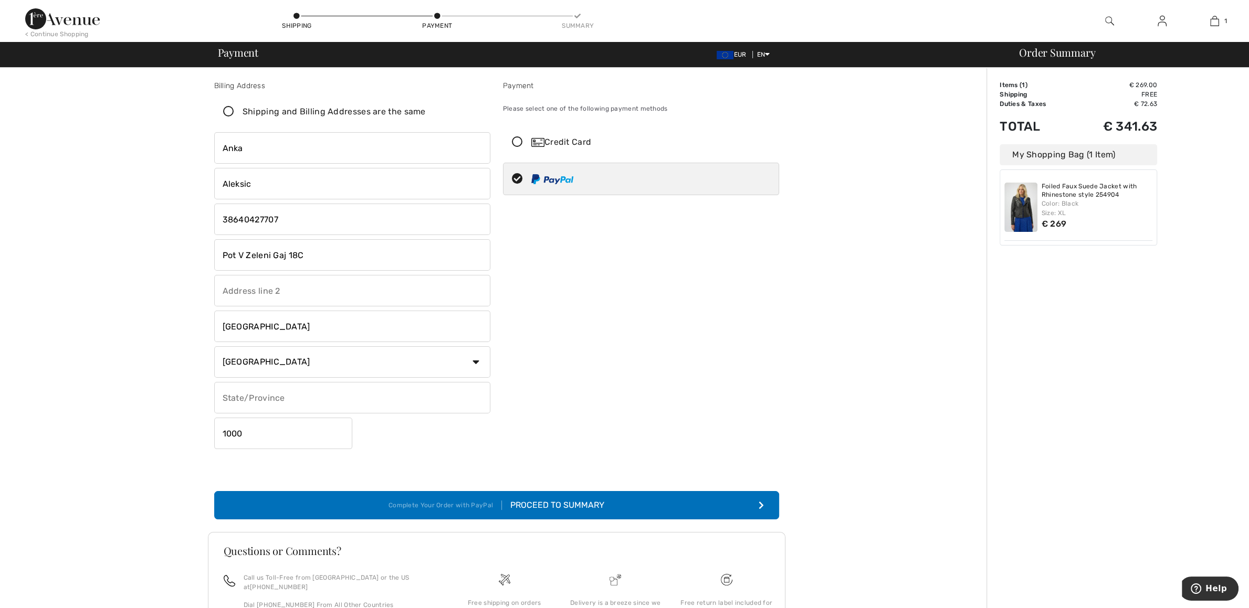
drag, startPoint x: 370, startPoint y: 247, endPoint x: 154, endPoint y: 251, distance: 215.2
click at [154, 251] on div "Billing Address Shipping and Billing Addresses are the same [PERSON_NAME] Pot V…" at bounding box center [496, 387] width 980 height 639
drag, startPoint x: 309, startPoint y: 257, endPoint x: 204, endPoint y: 247, distance: 105.5
click at [214, 247] on input "Pot V Zeleni Gaj 18C" at bounding box center [352, 254] width 276 height 31
type input "Gubceva 10"
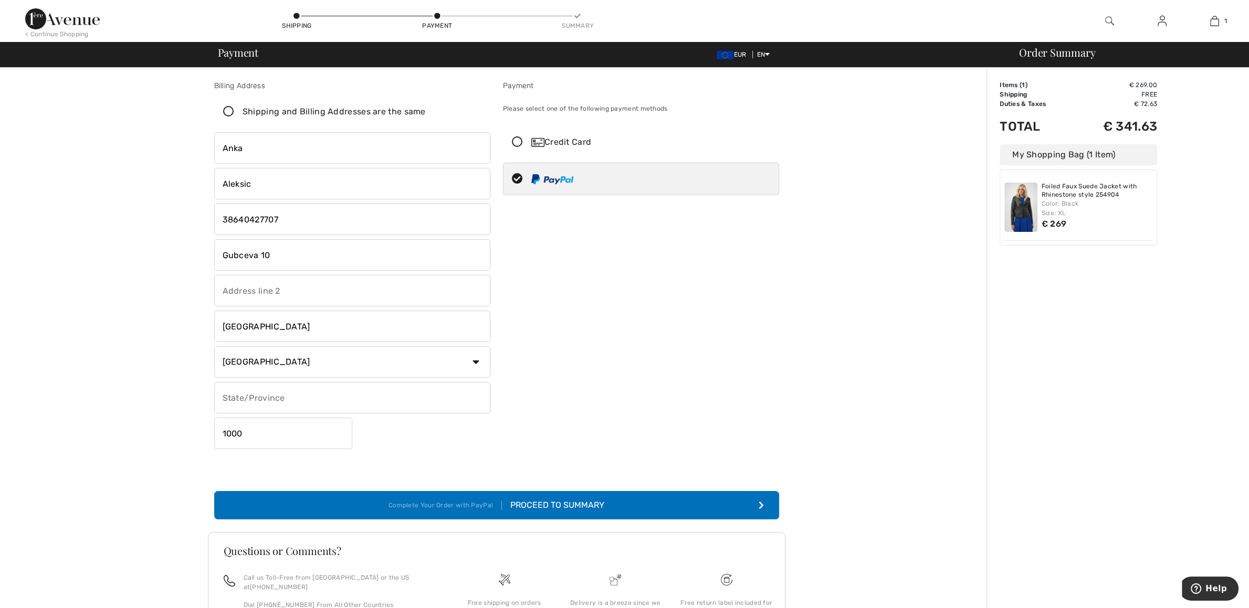
click at [604, 513] on button "Complete Your Order with PayPal Proceed to Summary" at bounding box center [496, 505] width 565 height 28
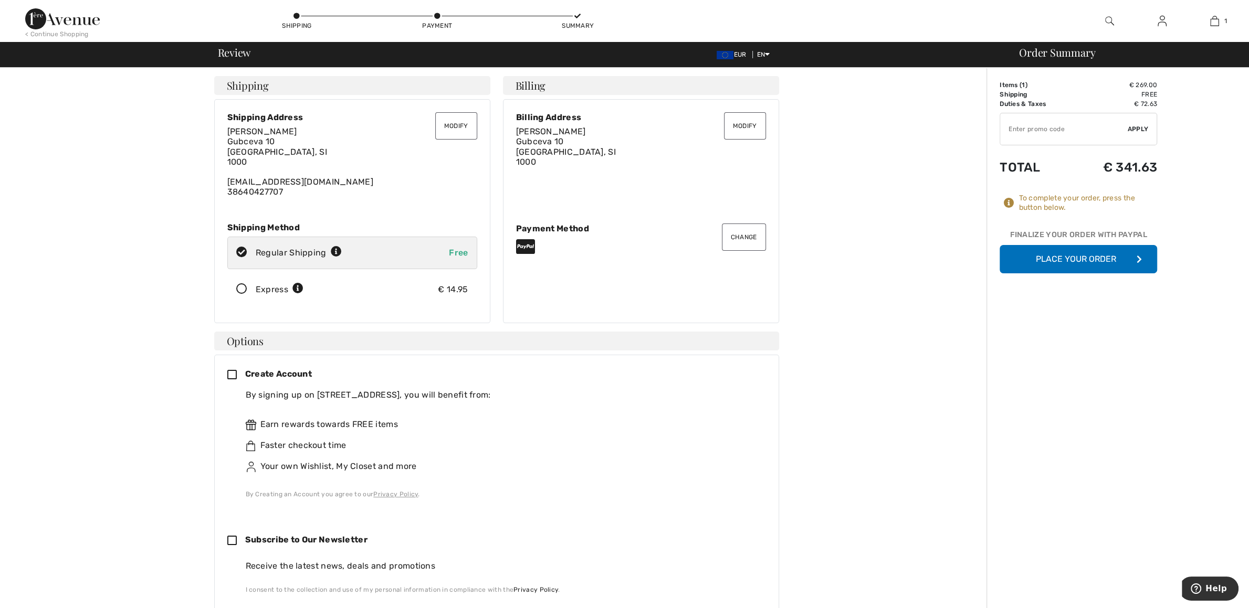
click at [1078, 260] on button "Place Your Order" at bounding box center [1077, 259] width 157 height 28
